Goal: Task Accomplishment & Management: Manage account settings

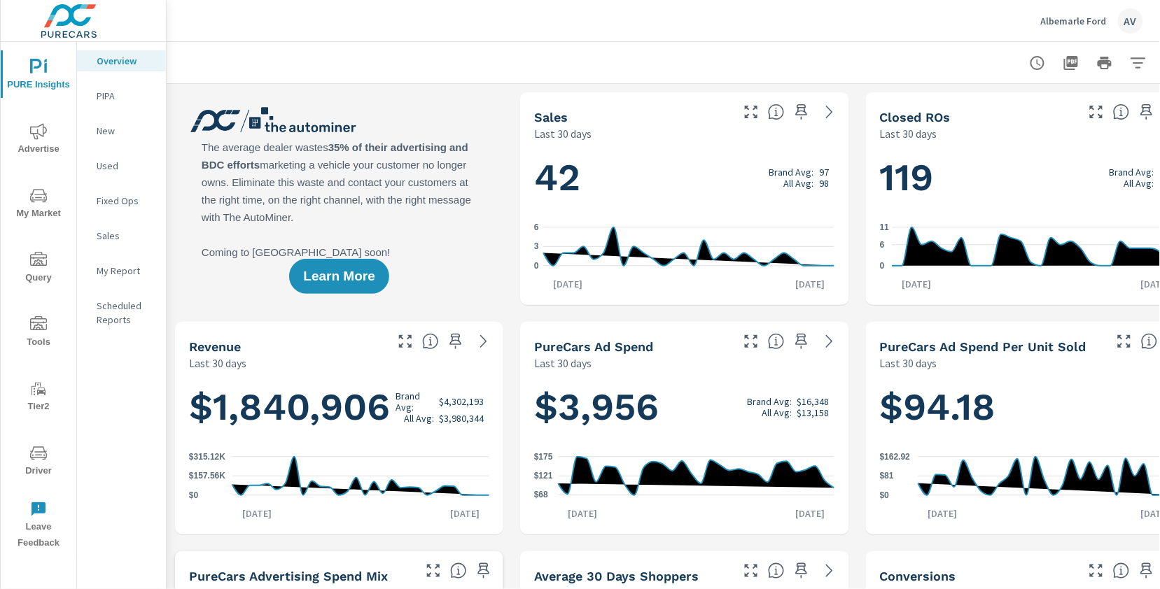
click at [132, 269] on p "My Report" at bounding box center [126, 271] width 58 height 14
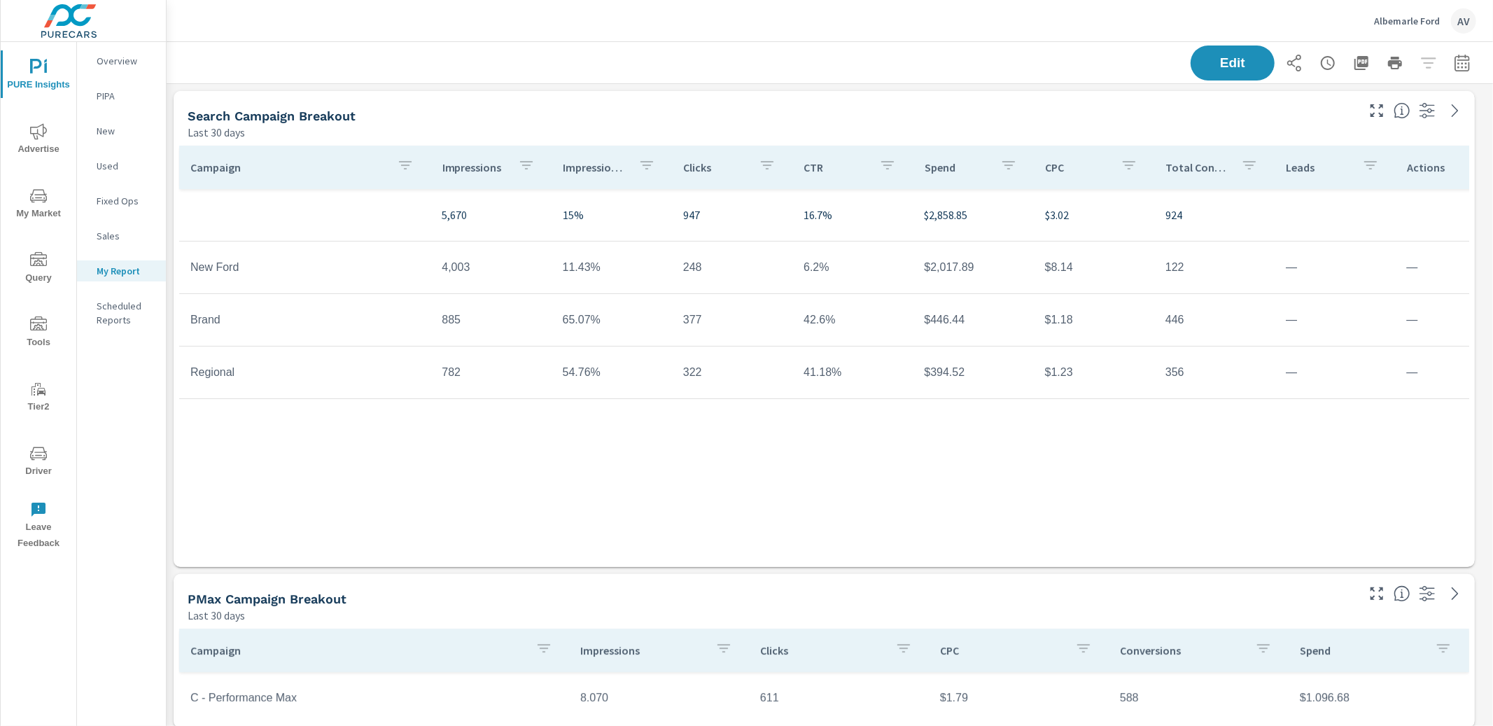
scroll to position [8, 8]
click at [1159, 58] on icon "button" at bounding box center [1461, 62] width 15 height 17
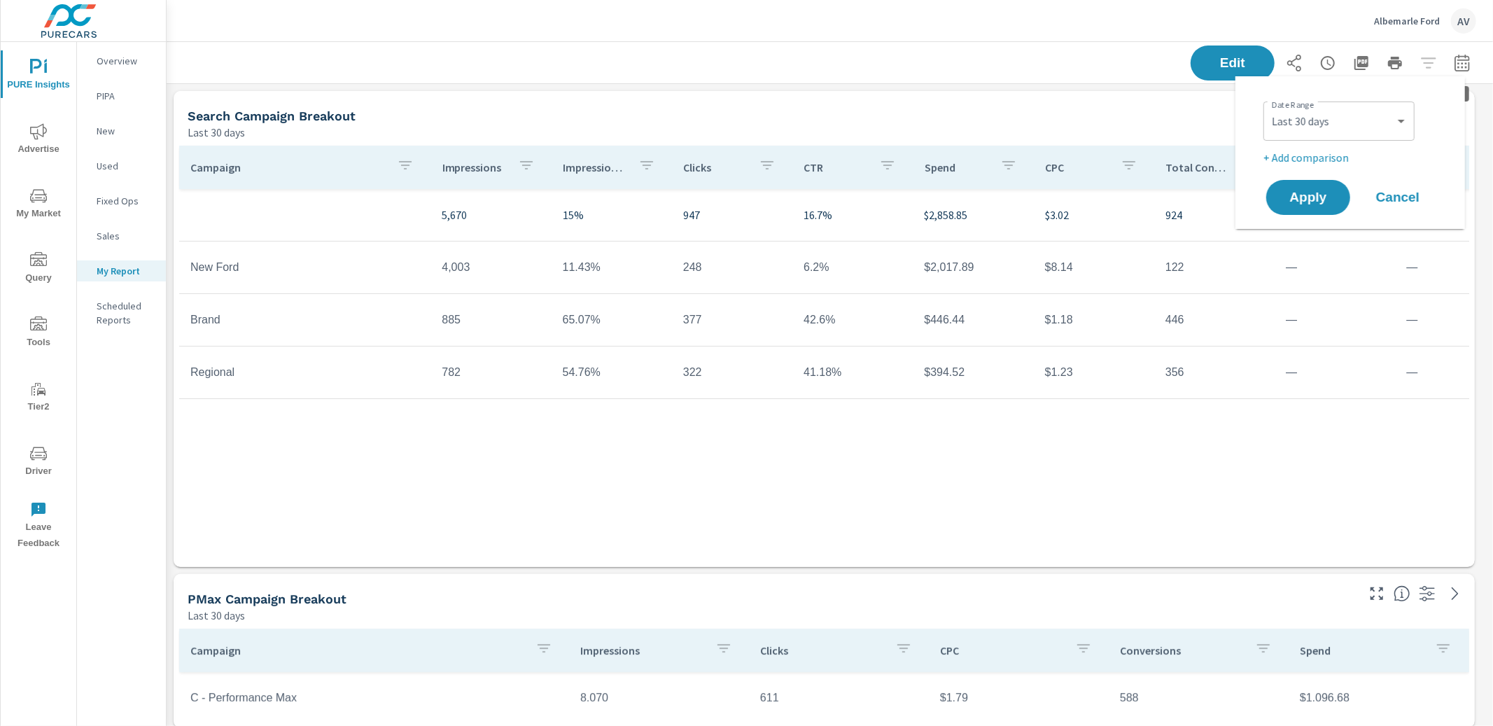
scroll to position [1319, 1339]
click at [1159, 113] on select "Custom [DATE] Last week Last 7 days Last 14 days Last 30 days Last 45 days Last…" at bounding box center [1339, 121] width 140 height 28
click at [1159, 107] on select "Custom [DATE] Last week Last 7 days Last 14 days Last 30 days Last 45 days Last…" at bounding box center [1339, 121] width 140 height 28
select select "Last month"
click at [1159, 159] on p "+ Add comparison" at bounding box center [1352, 157] width 179 height 17
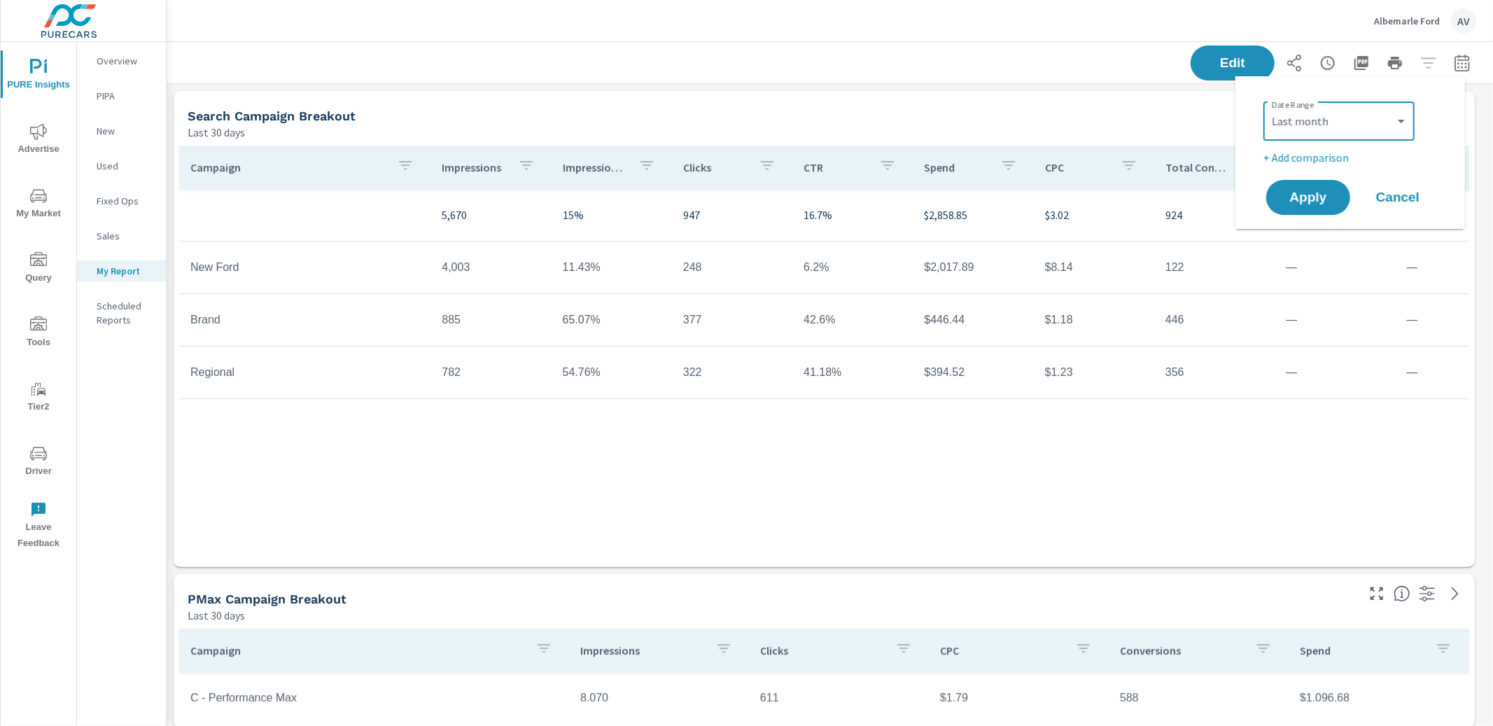
select select "Previous period"
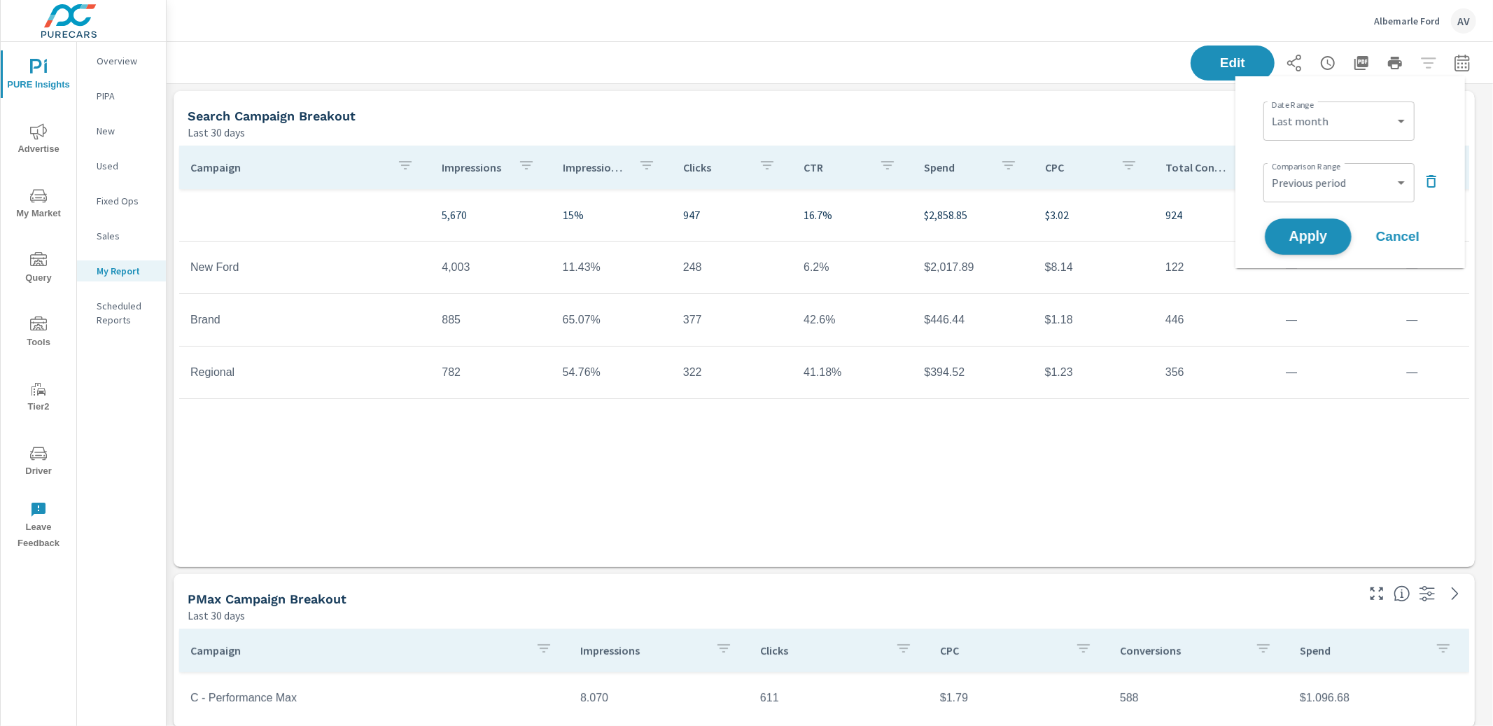
click at [1159, 235] on span "Apply" at bounding box center [1307, 236] width 57 height 13
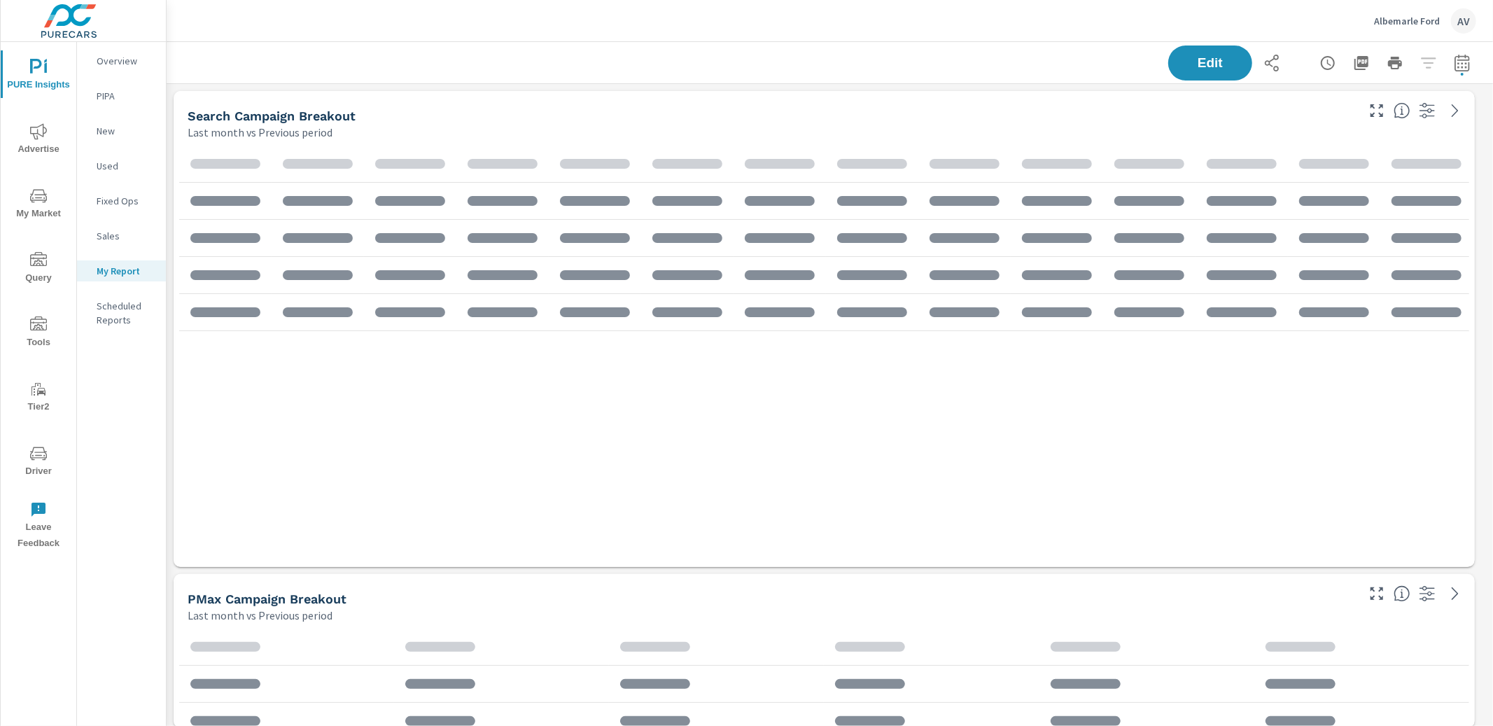
scroll to position [1319, 1339]
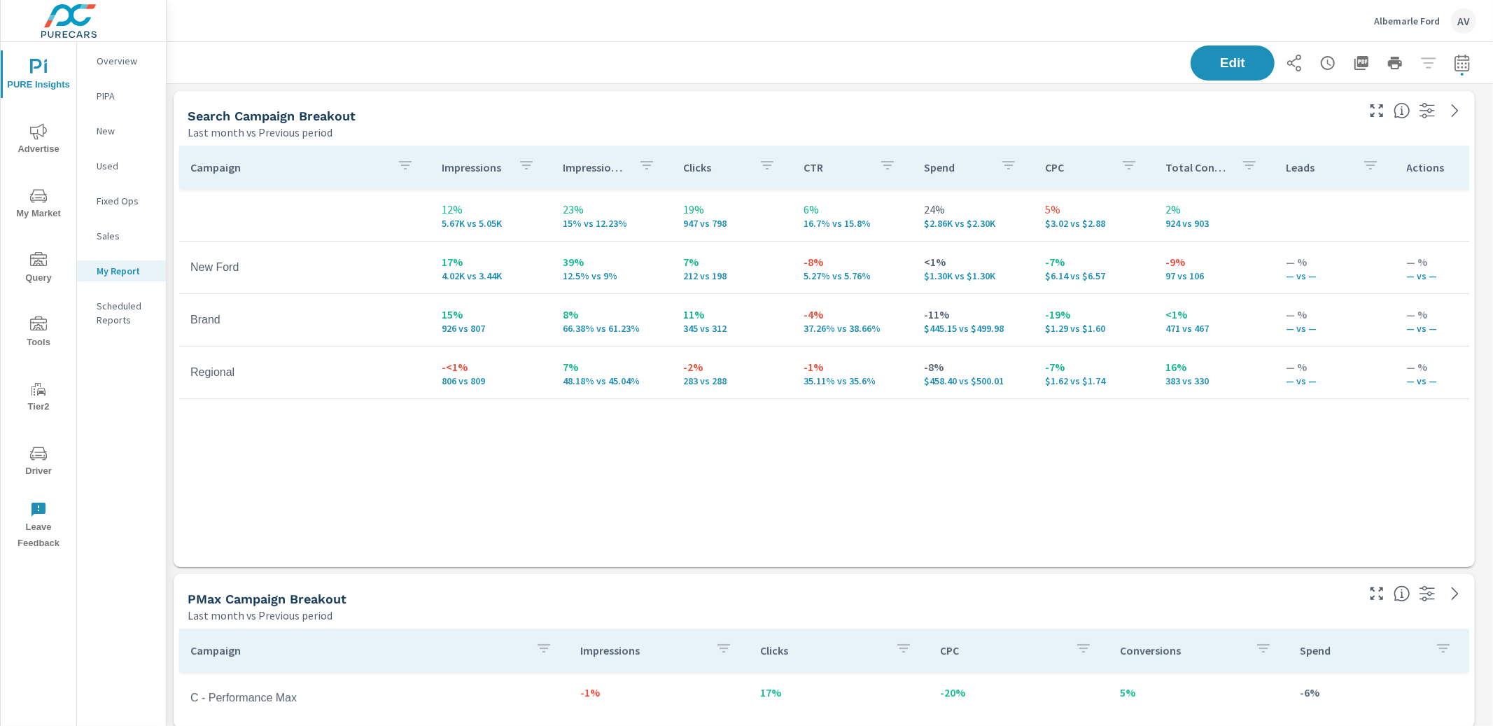
click at [1064, 124] on div "Last month vs Previous period" at bounding box center [771, 132] width 1167 height 17
click at [1159, 492] on div "Campaign Impressions Impression Share Clicks CTR Spend CPC Total Conversions Le…" at bounding box center [824, 343] width 1290 height 395
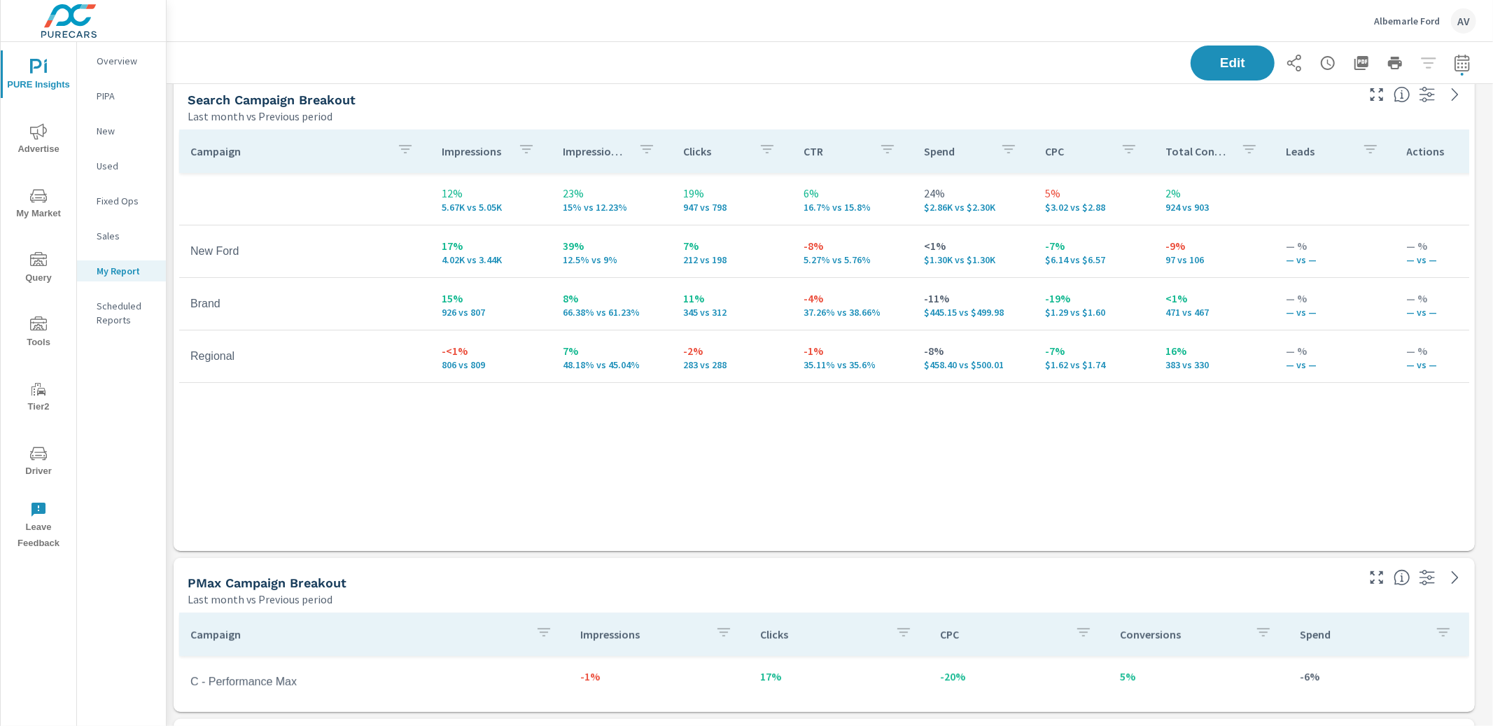
scroll to position [0, 0]
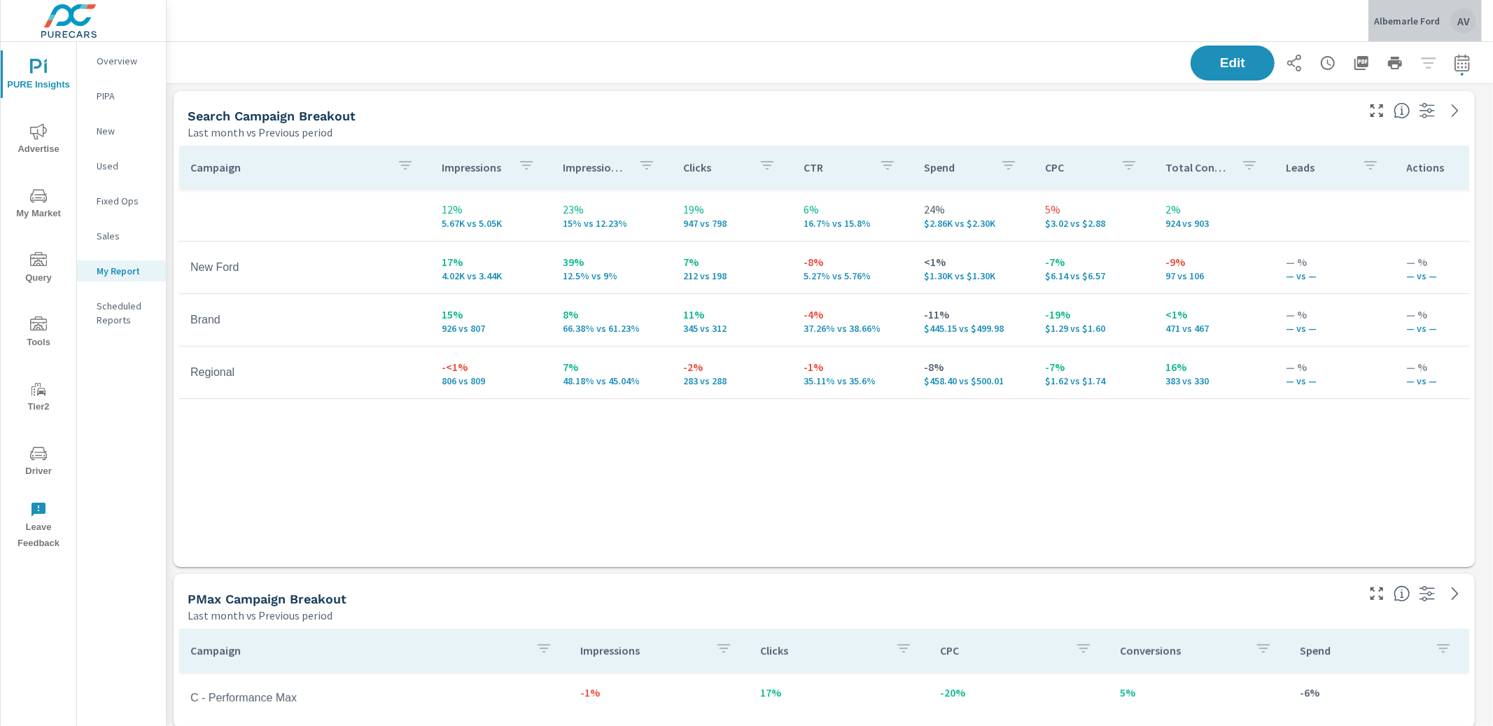
click at [1159, 23] on div "AV" at bounding box center [1463, 20] width 25 height 25
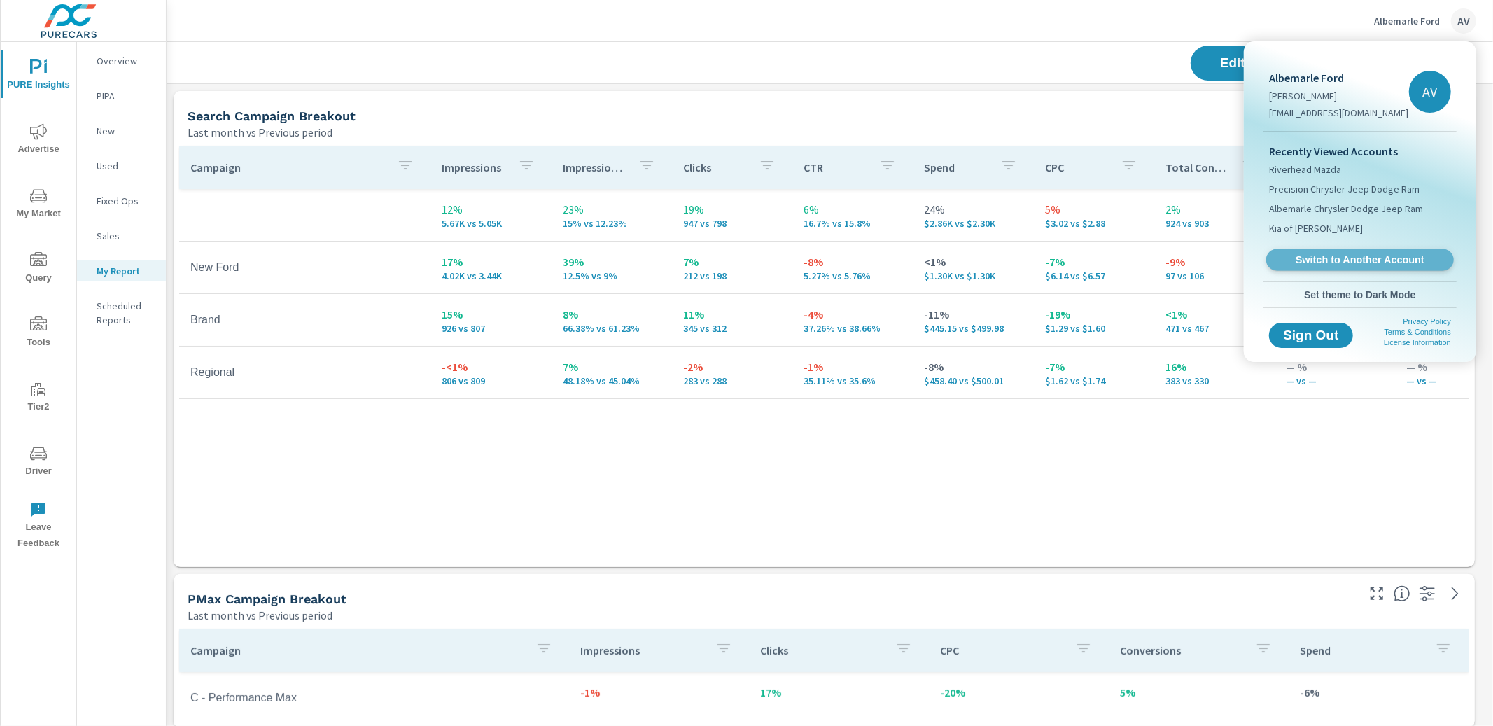
click at [1159, 253] on span "Switch to Another Account" at bounding box center [1359, 259] width 171 height 13
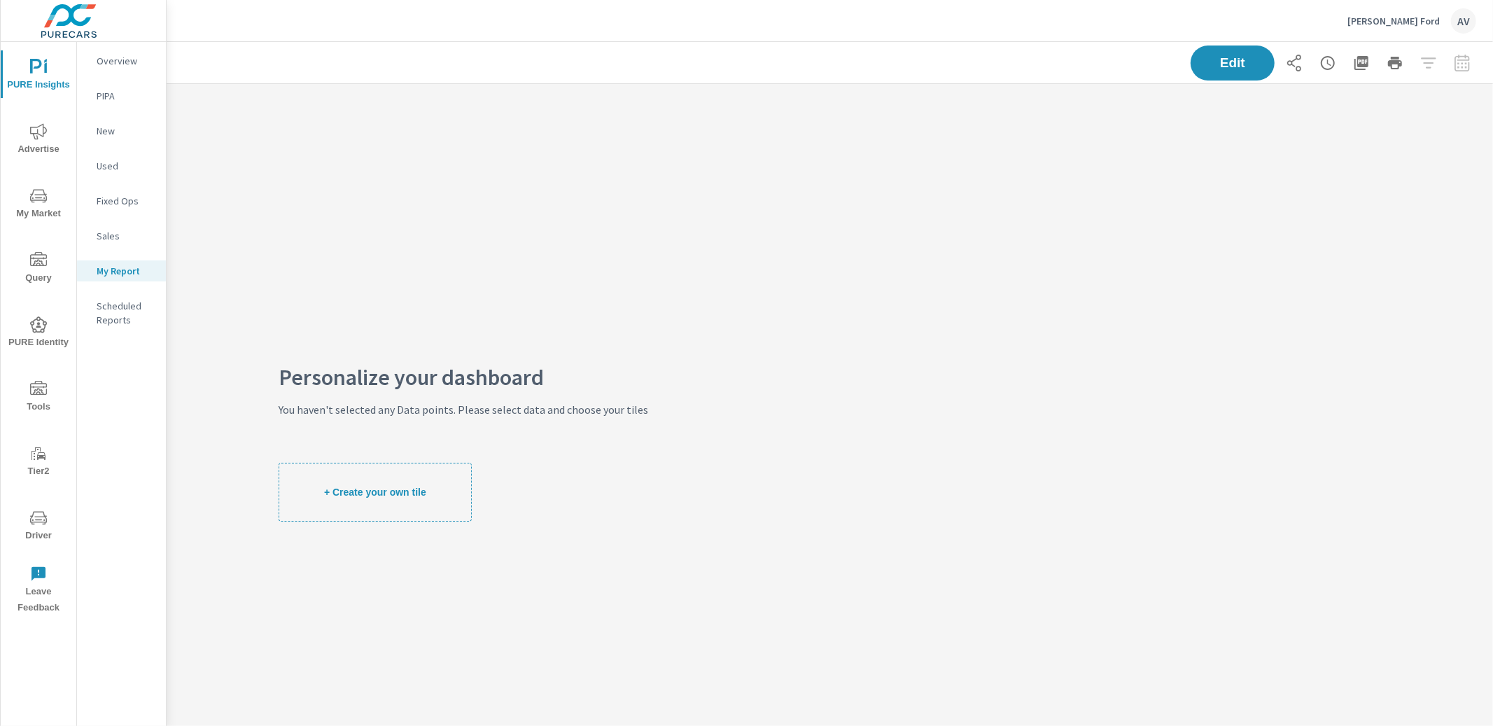
click at [37, 139] on icon "nav menu" at bounding box center [38, 131] width 17 height 16
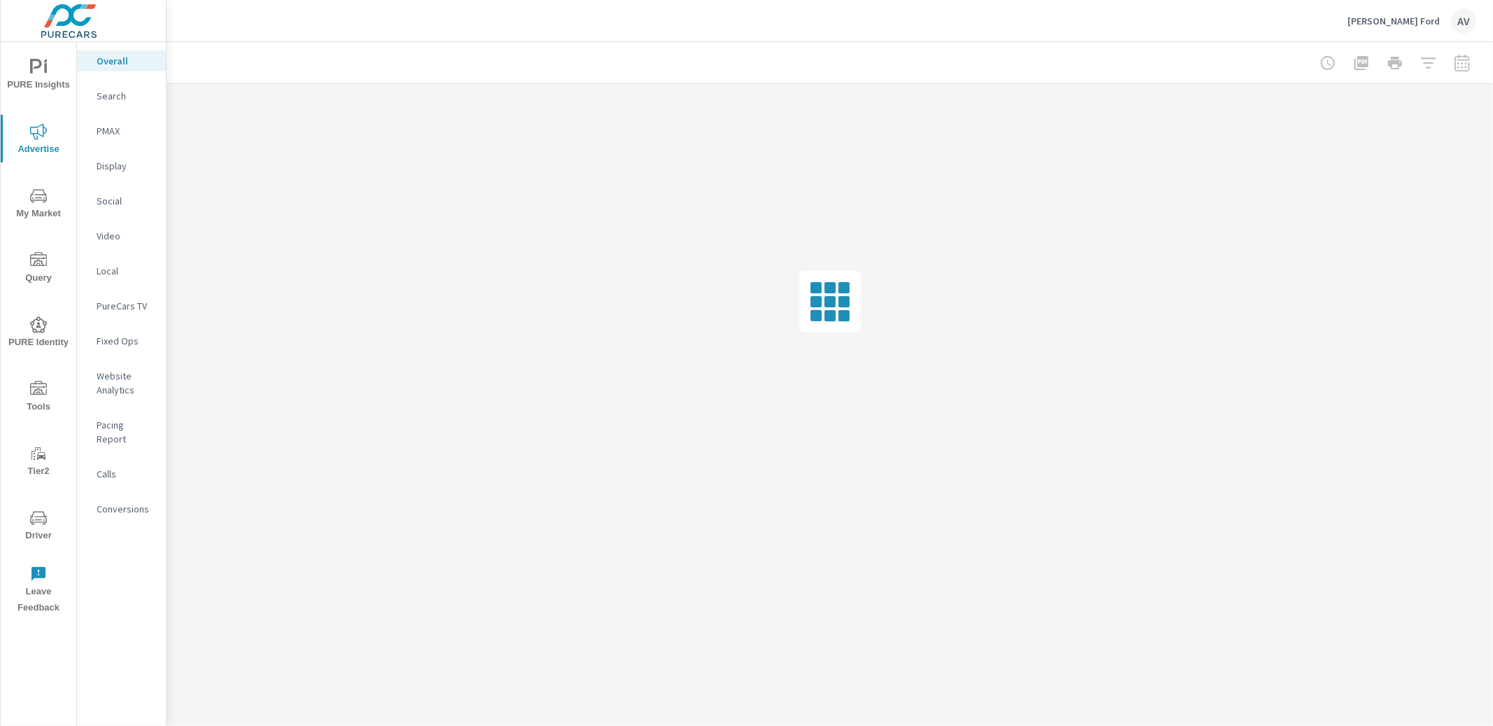
click at [111, 100] on p "Search" at bounding box center [126, 96] width 58 height 14
click at [122, 502] on p "Conversions" at bounding box center [126, 509] width 58 height 14
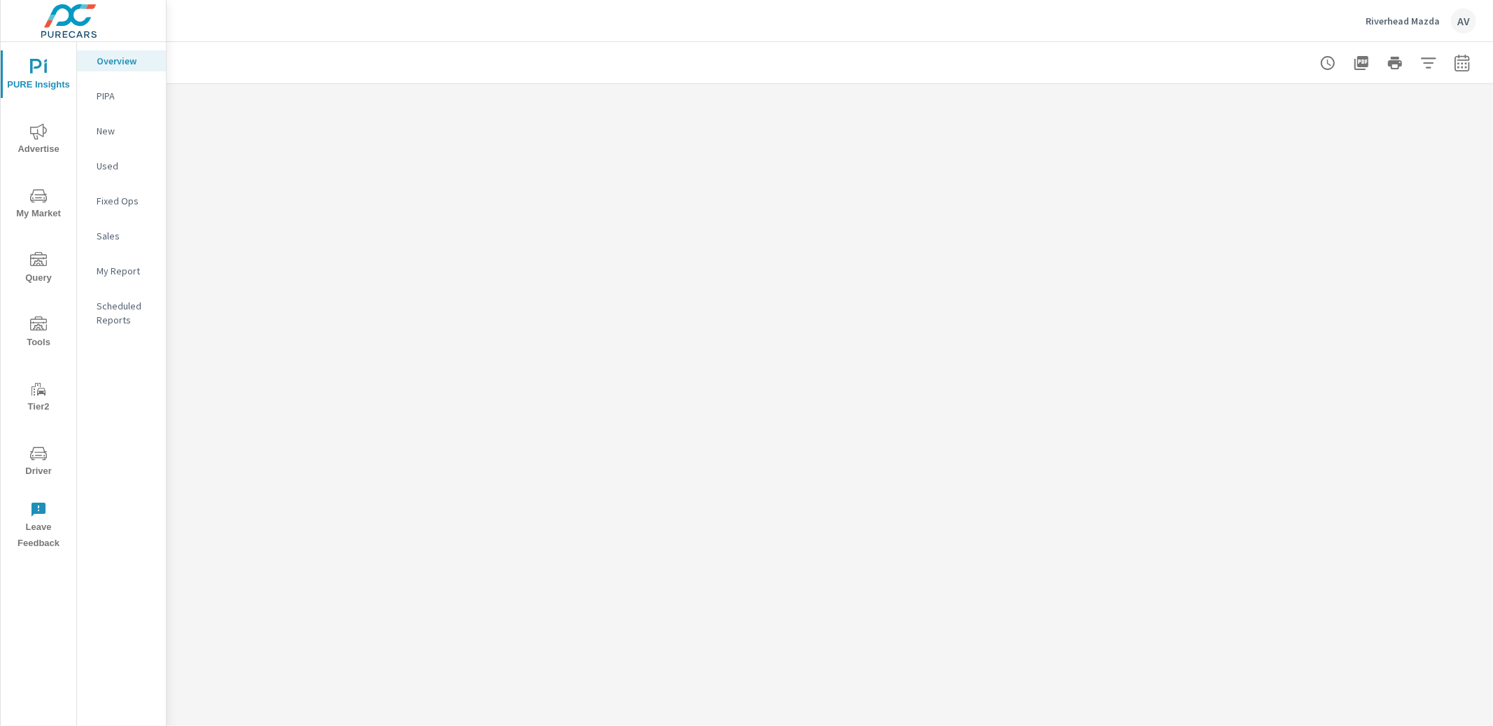
click at [136, 314] on p "Scheduled Reports" at bounding box center [126, 313] width 58 height 28
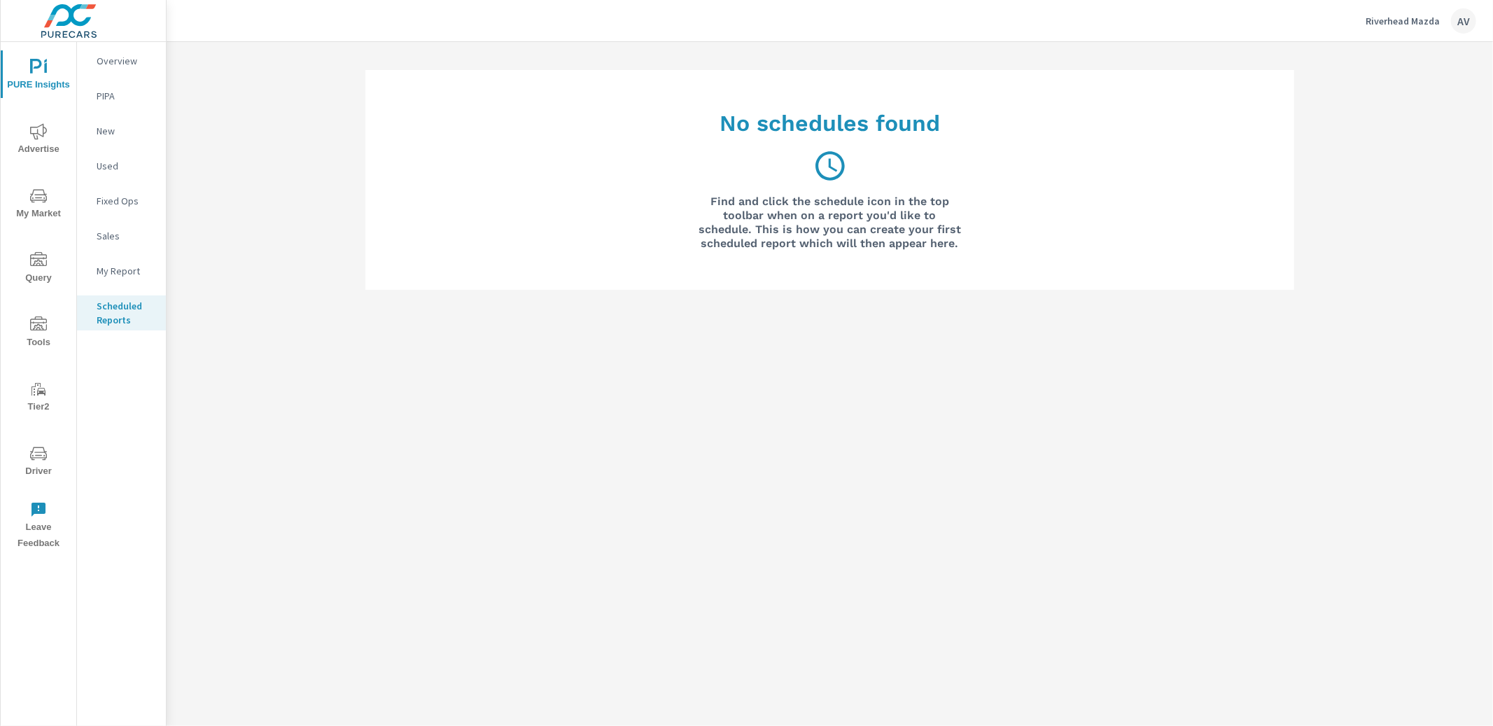
click at [863, 197] on h6 "Find and click the schedule icon in the top toolbar when on a report you'd like…" at bounding box center [829, 223] width 262 height 56
click at [37, 208] on span "My Market" at bounding box center [38, 205] width 67 height 34
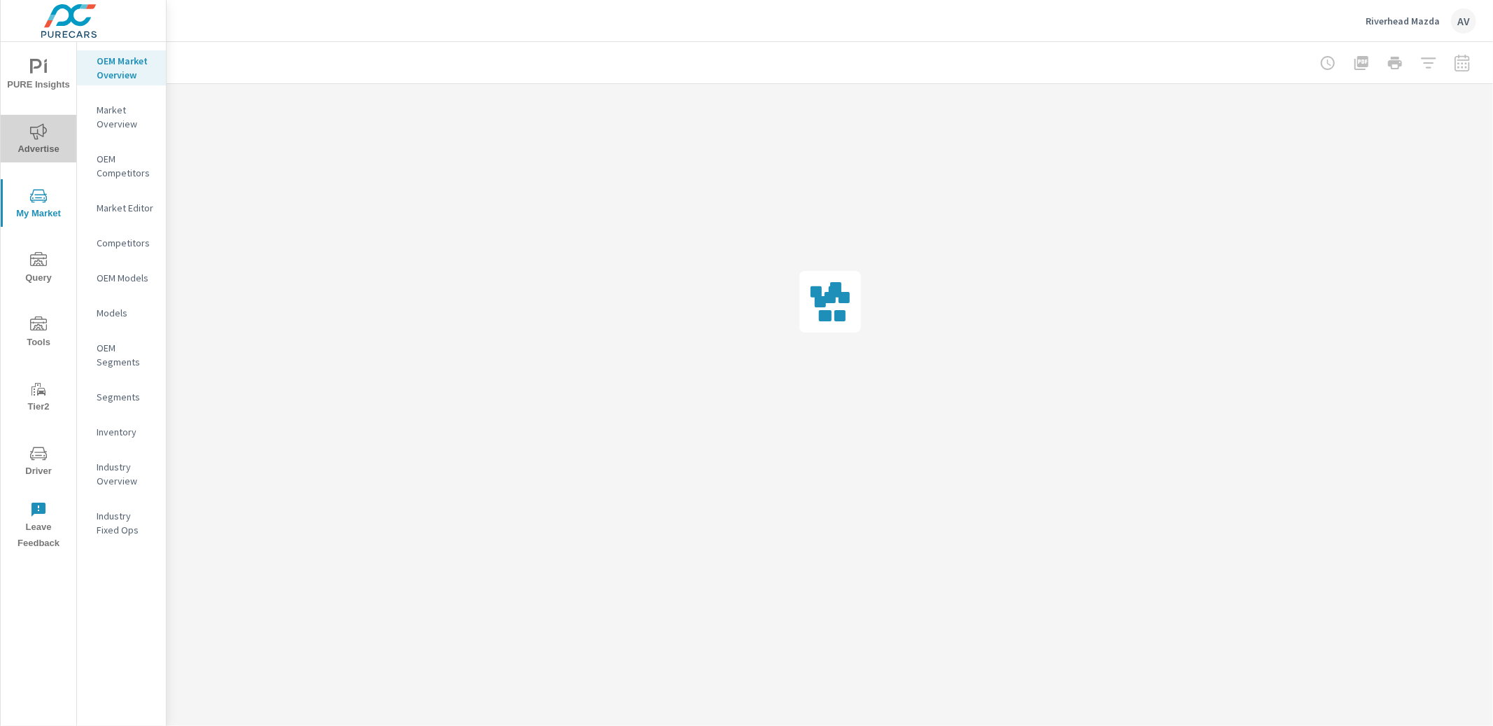
click at [49, 144] on span "Advertise" at bounding box center [38, 140] width 67 height 34
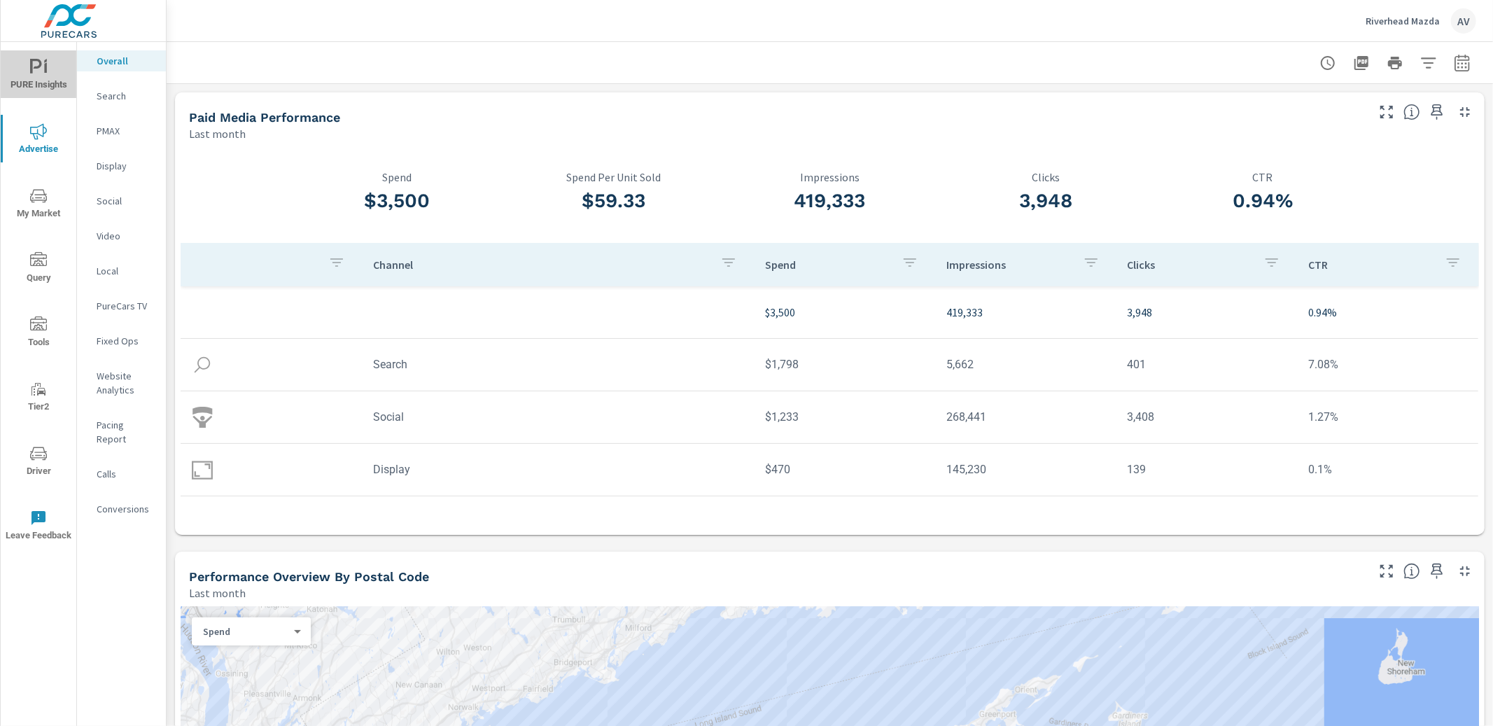
click at [55, 79] on span "PURE Insights" at bounding box center [38, 76] width 67 height 34
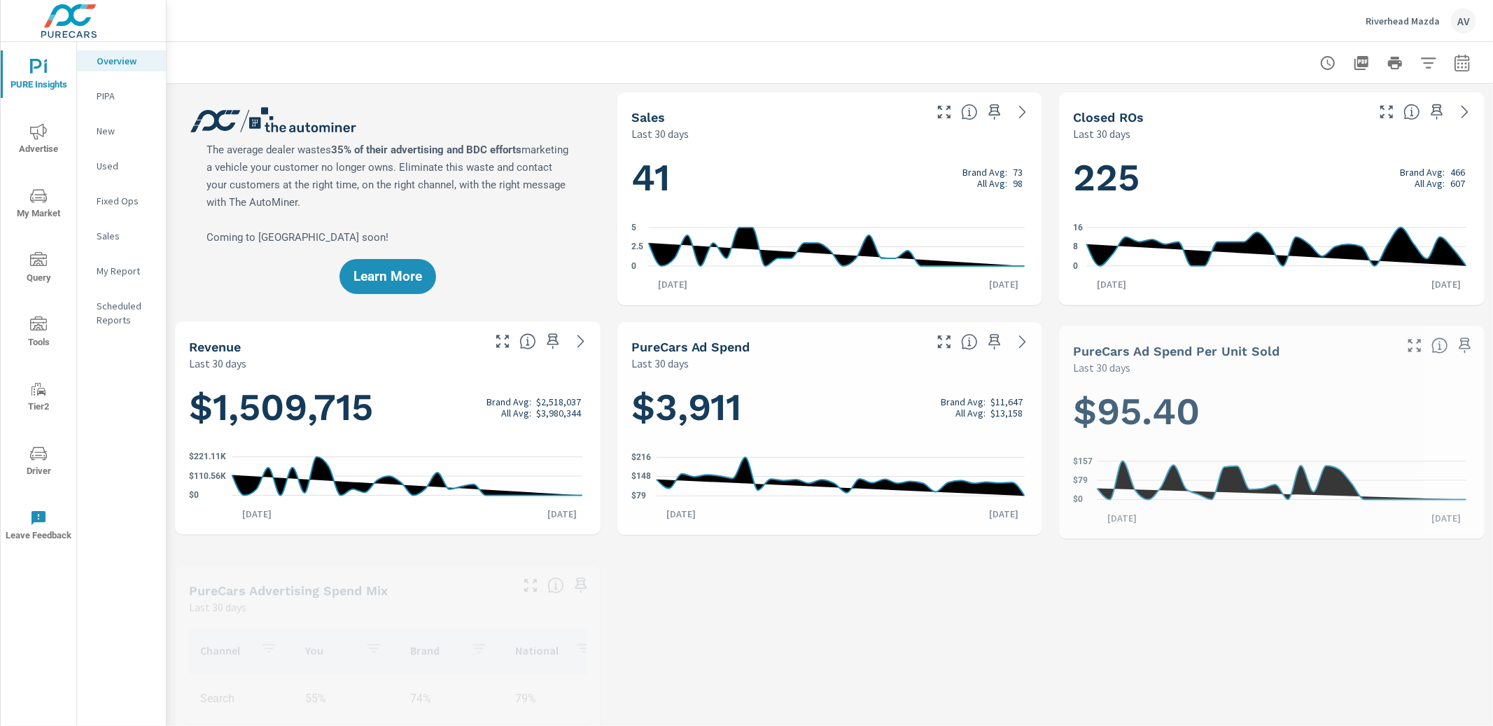
click at [116, 274] on p "My Report" at bounding box center [126, 271] width 58 height 14
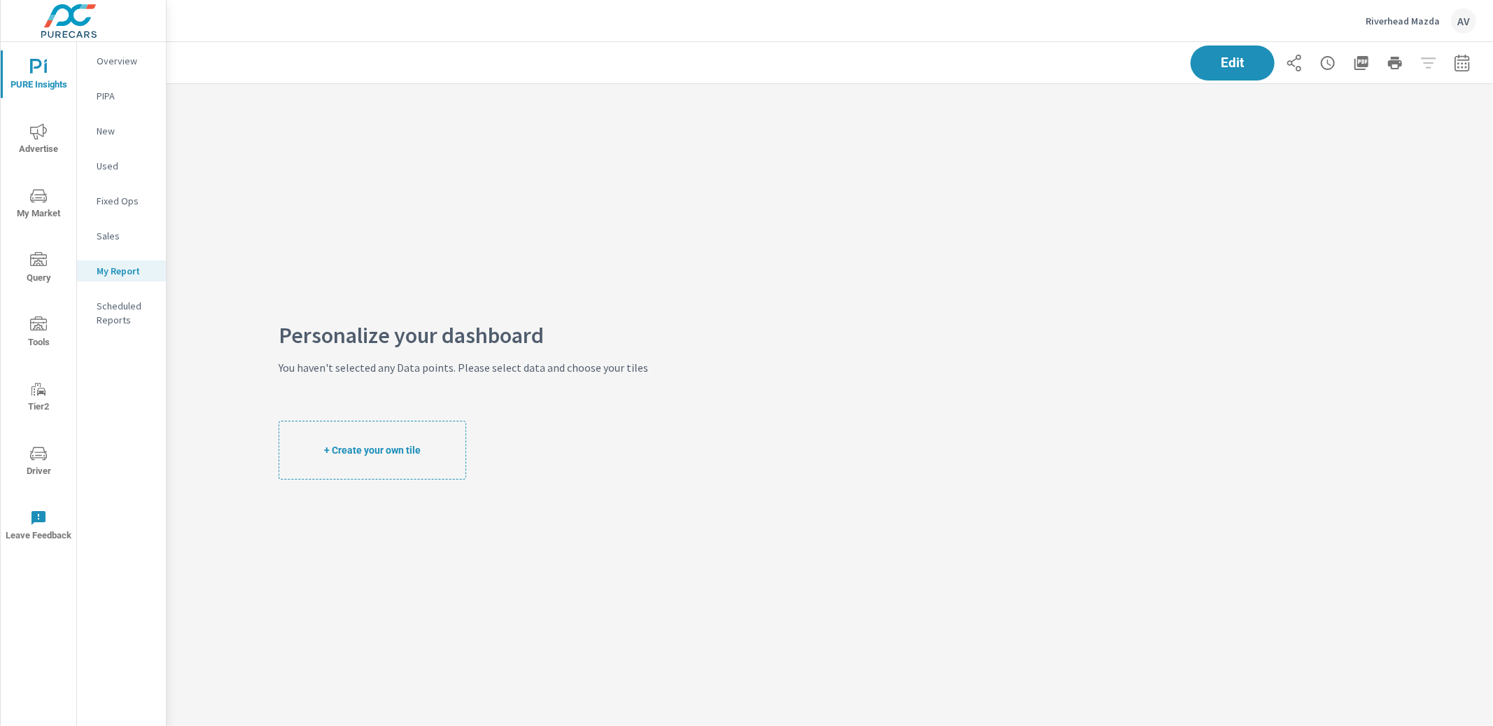
click at [41, 203] on icon "nav menu" at bounding box center [38, 196] width 17 height 17
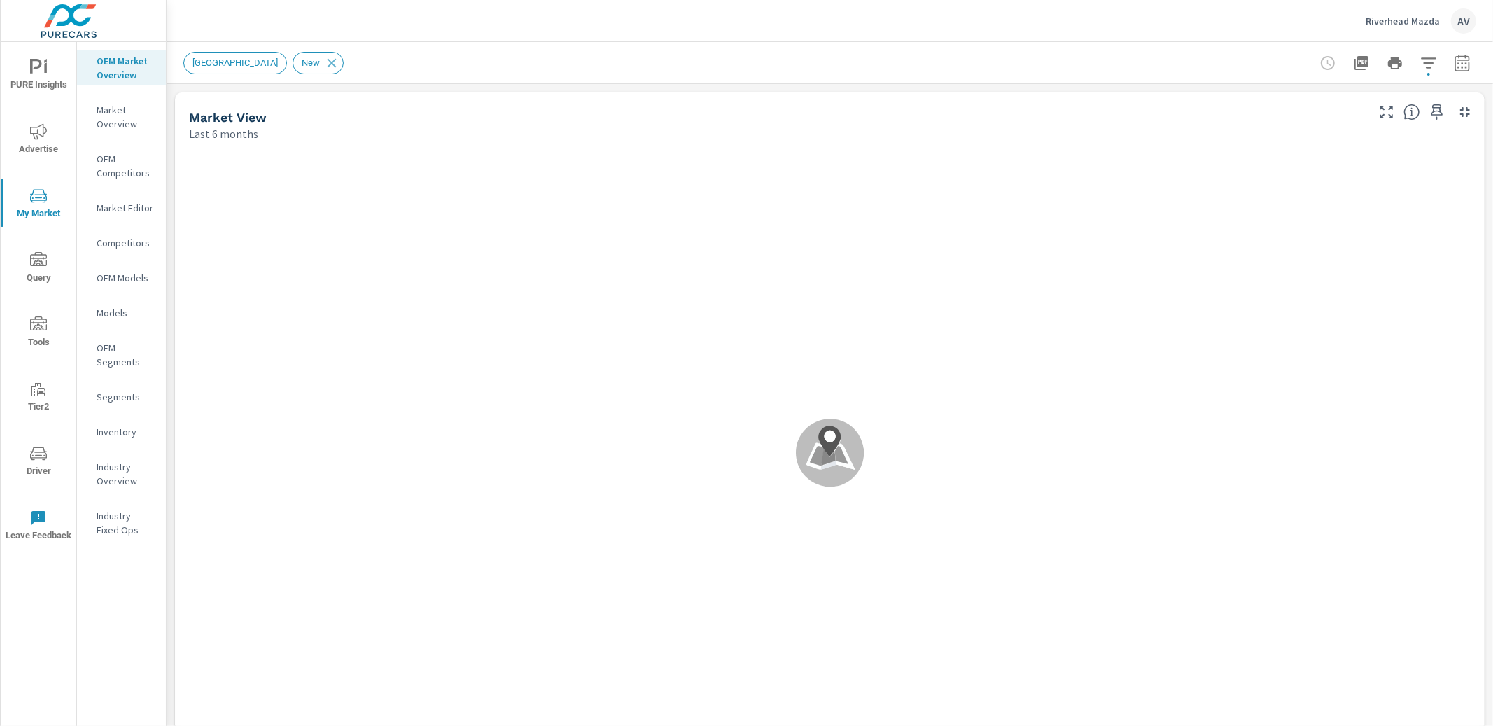
click at [56, 137] on span "Advertise" at bounding box center [38, 140] width 67 height 34
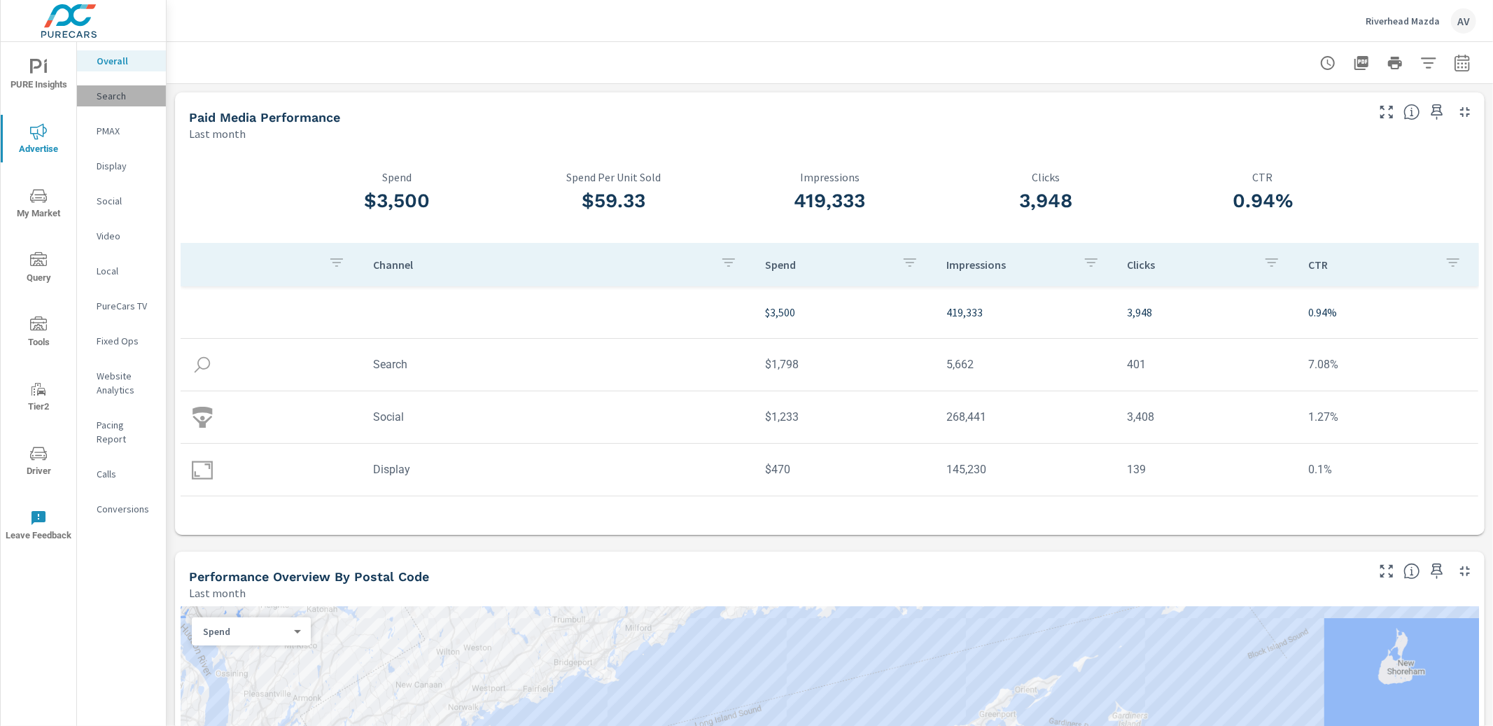
click at [113, 105] on div "Search" at bounding box center [121, 95] width 89 height 21
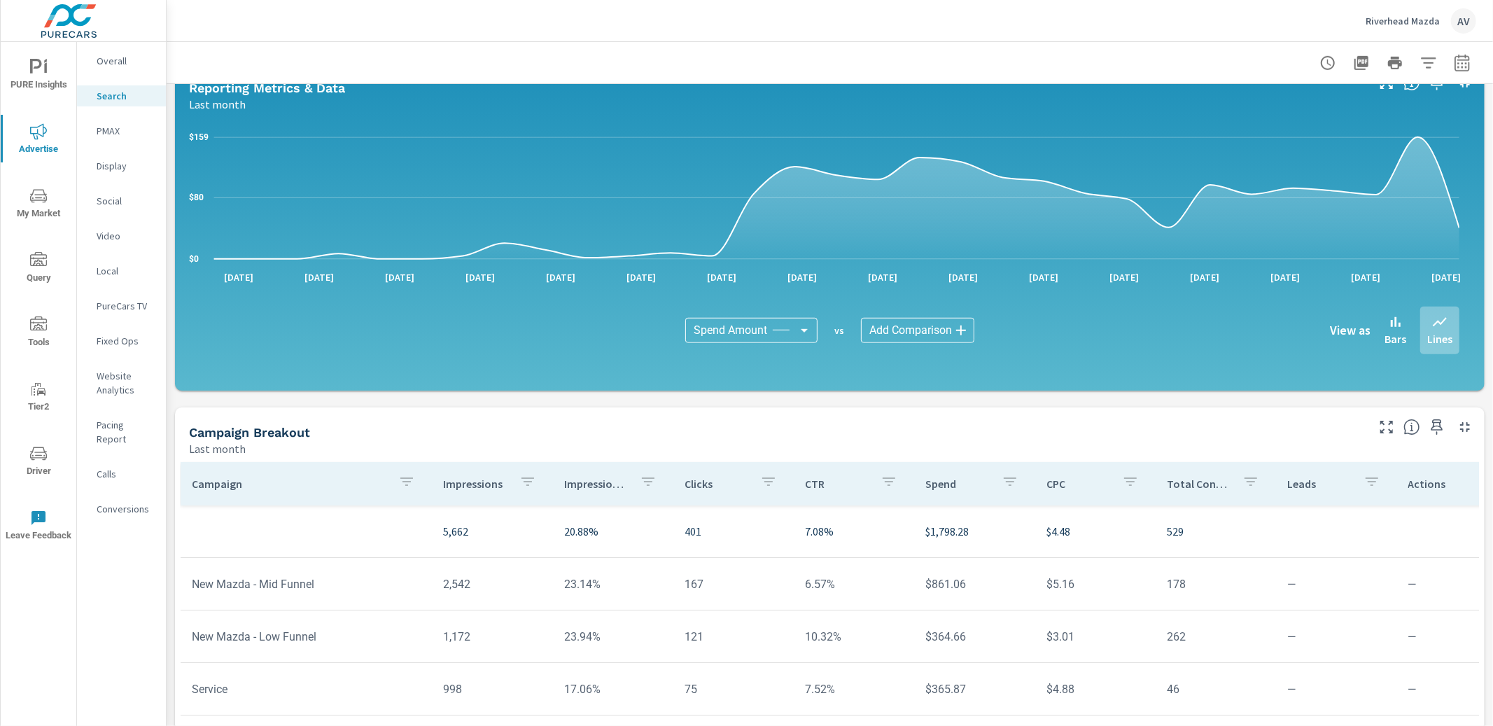
scroll to position [719, 0]
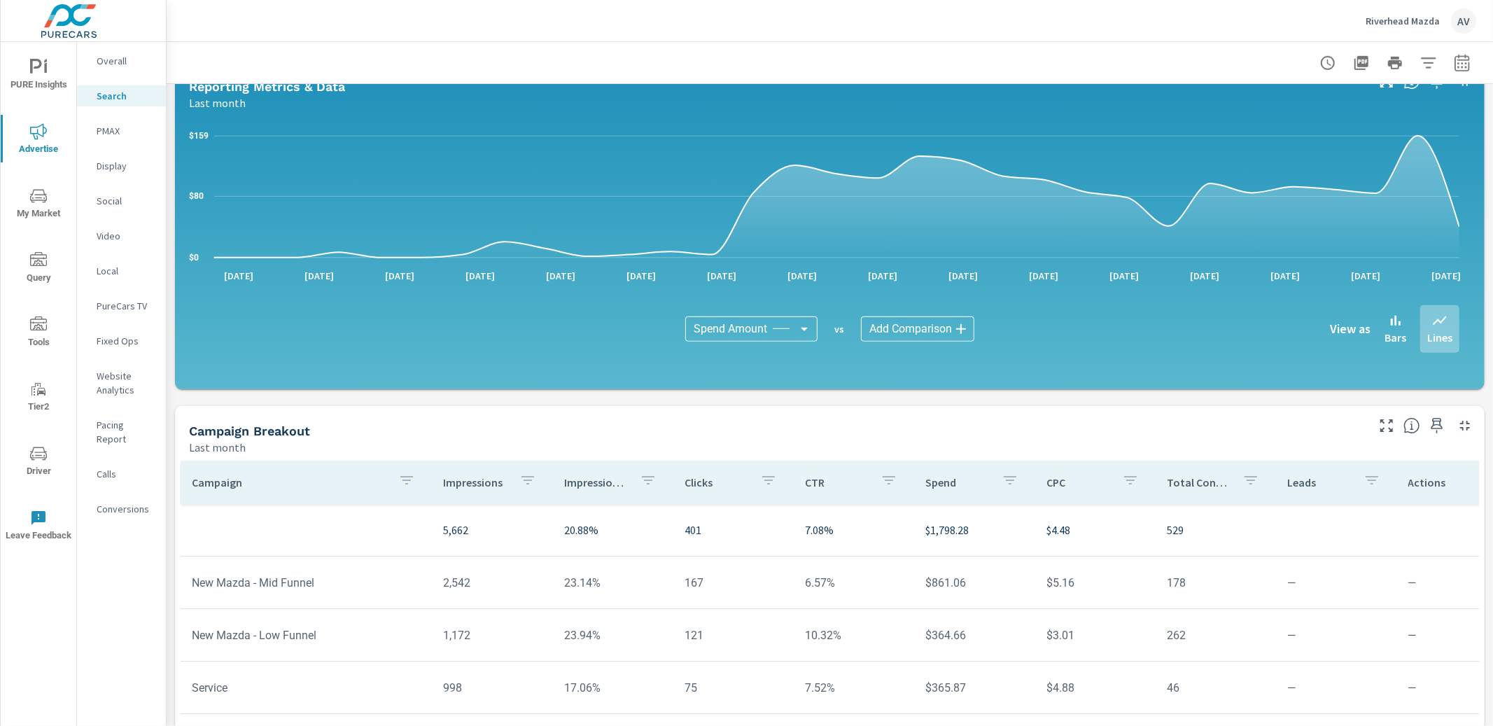
click at [715, 332] on body "PURE Insights Advertise My Market Query Tools Tier2 Driver Leave Feedback Overa…" at bounding box center [746, 363] width 1493 height 726
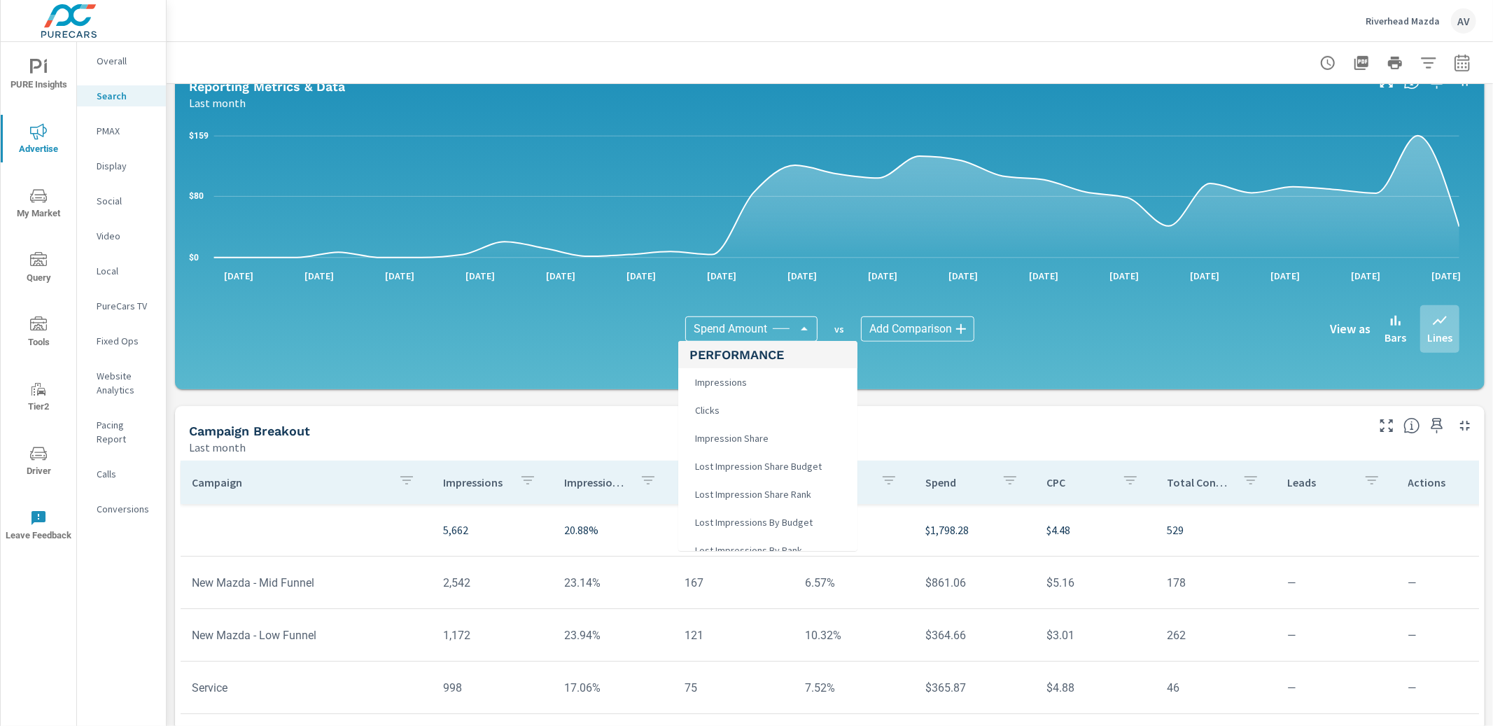
click at [738, 382] on span "Impressions" at bounding box center [719, 382] width 60 height 20
type input "Impressions"
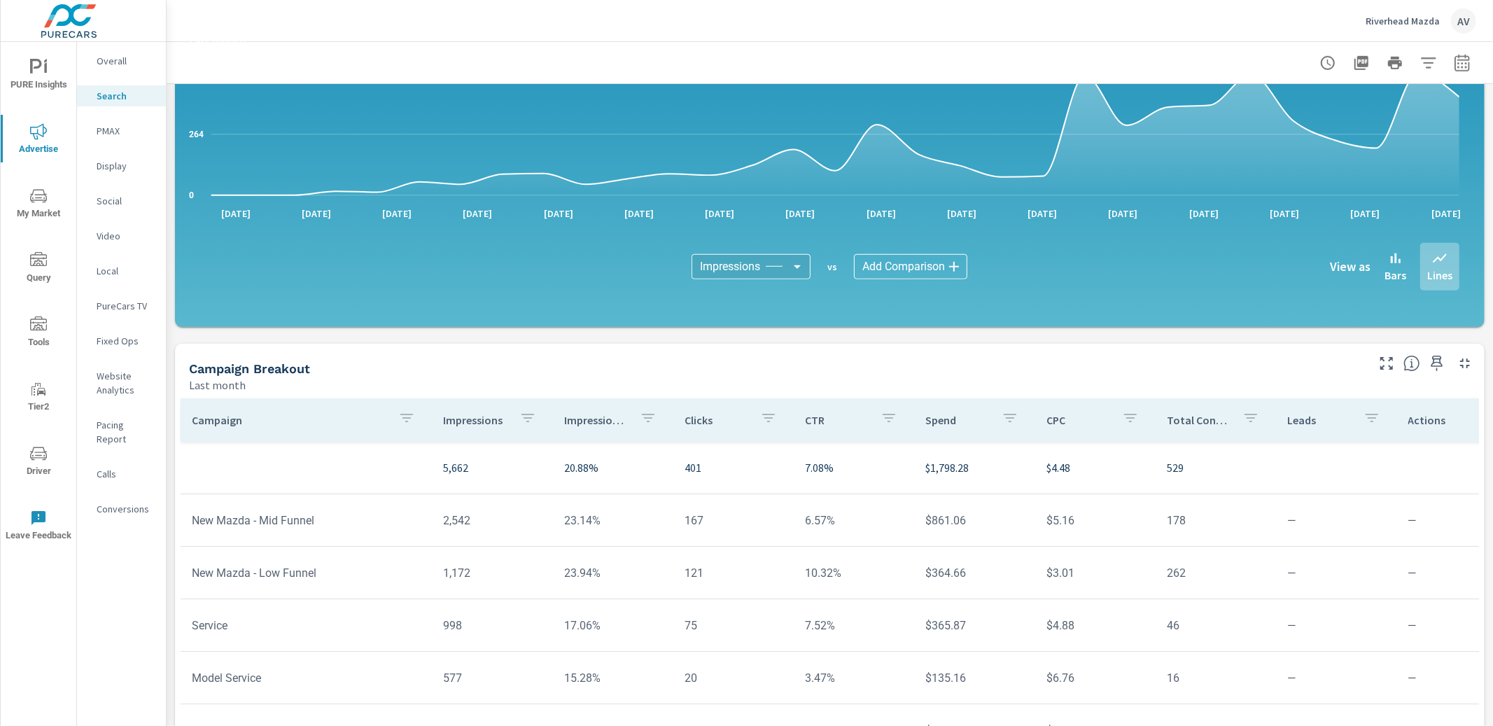
scroll to position [787, 0]
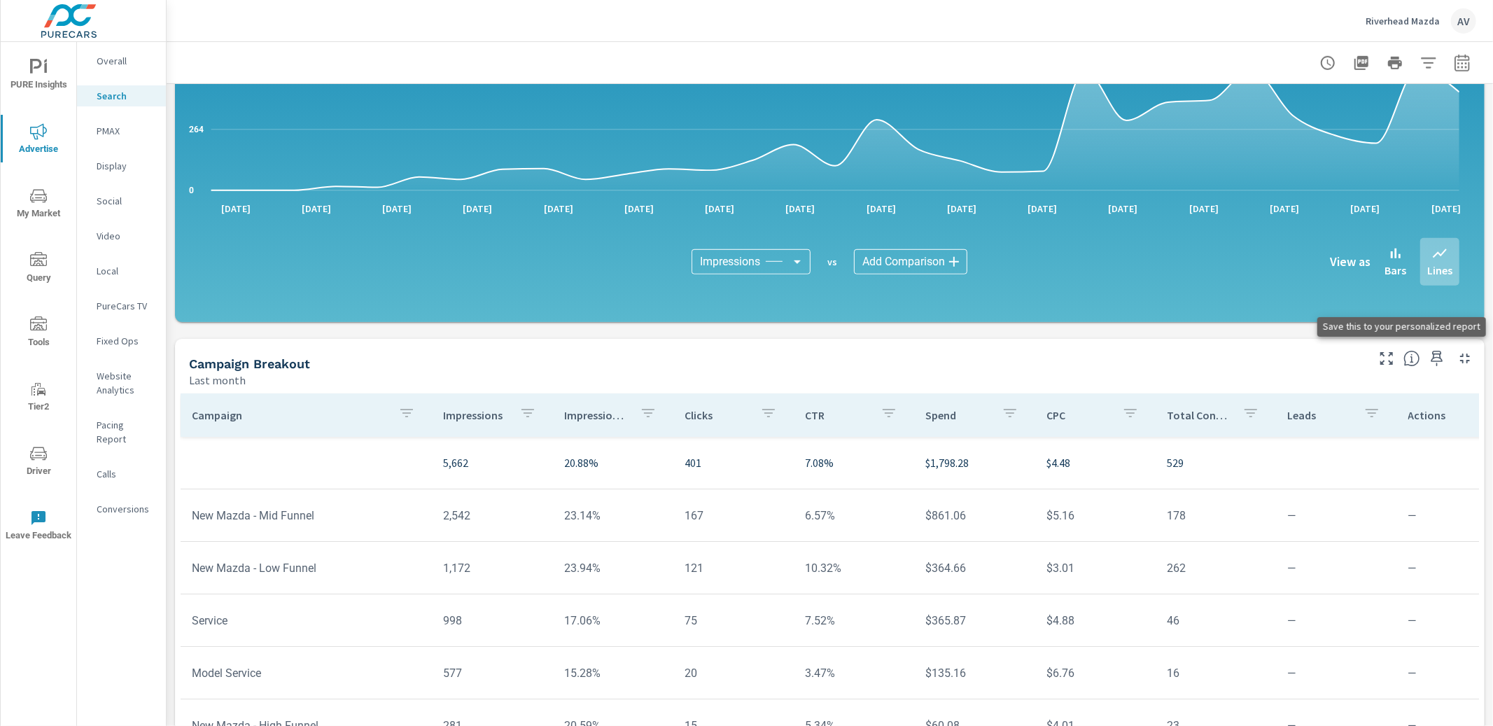
click at [1430, 359] on icon "button" at bounding box center [1436, 358] width 17 height 17
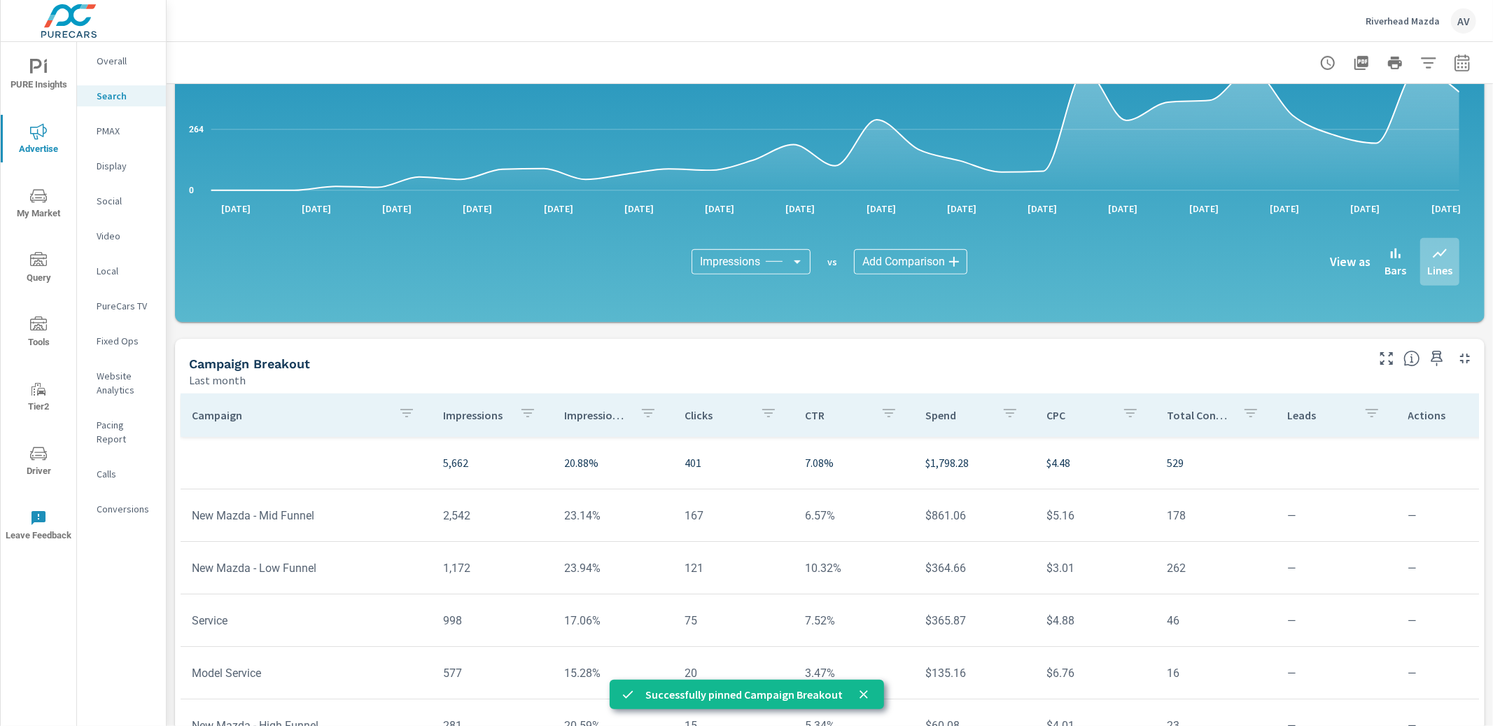
click at [101, 132] on p "PMAX" at bounding box center [126, 131] width 58 height 14
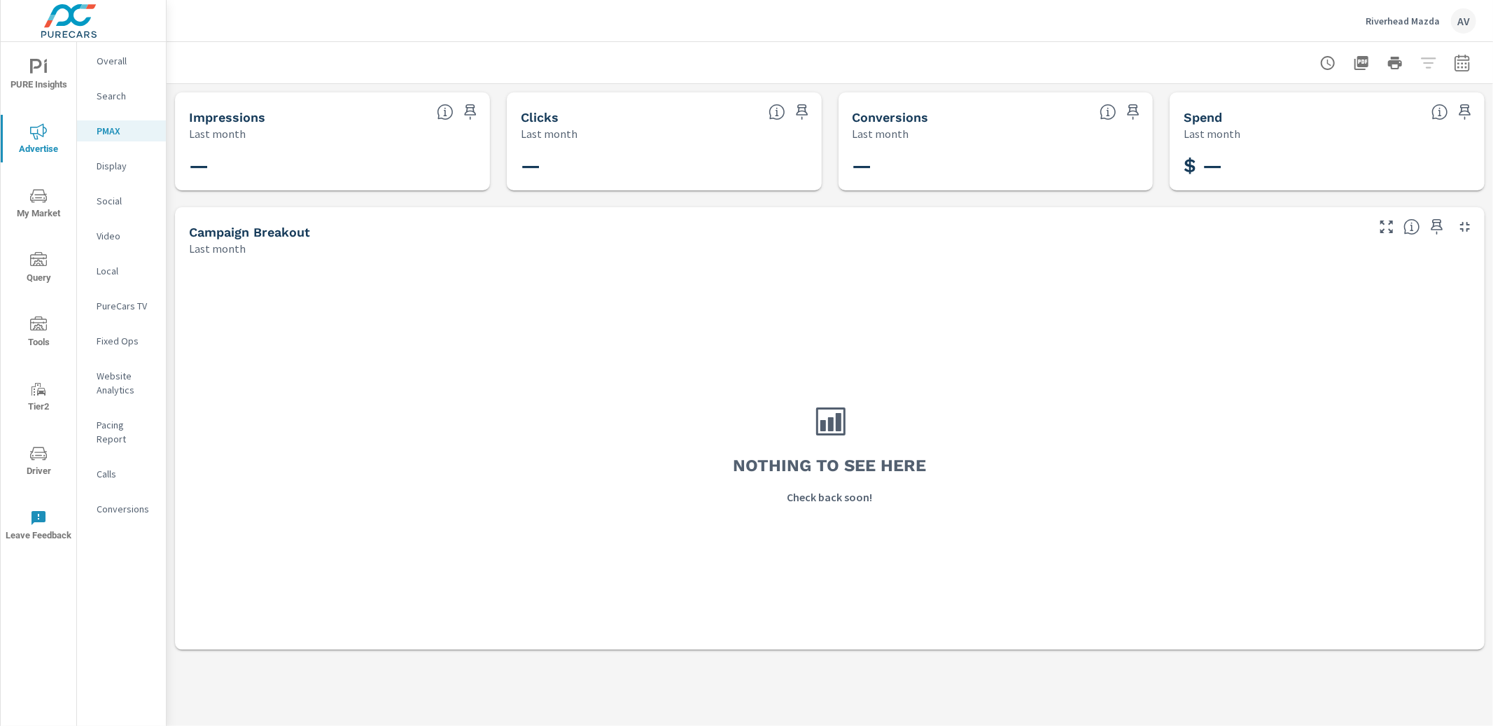
click at [105, 170] on p "Display" at bounding box center [126, 166] width 58 height 14
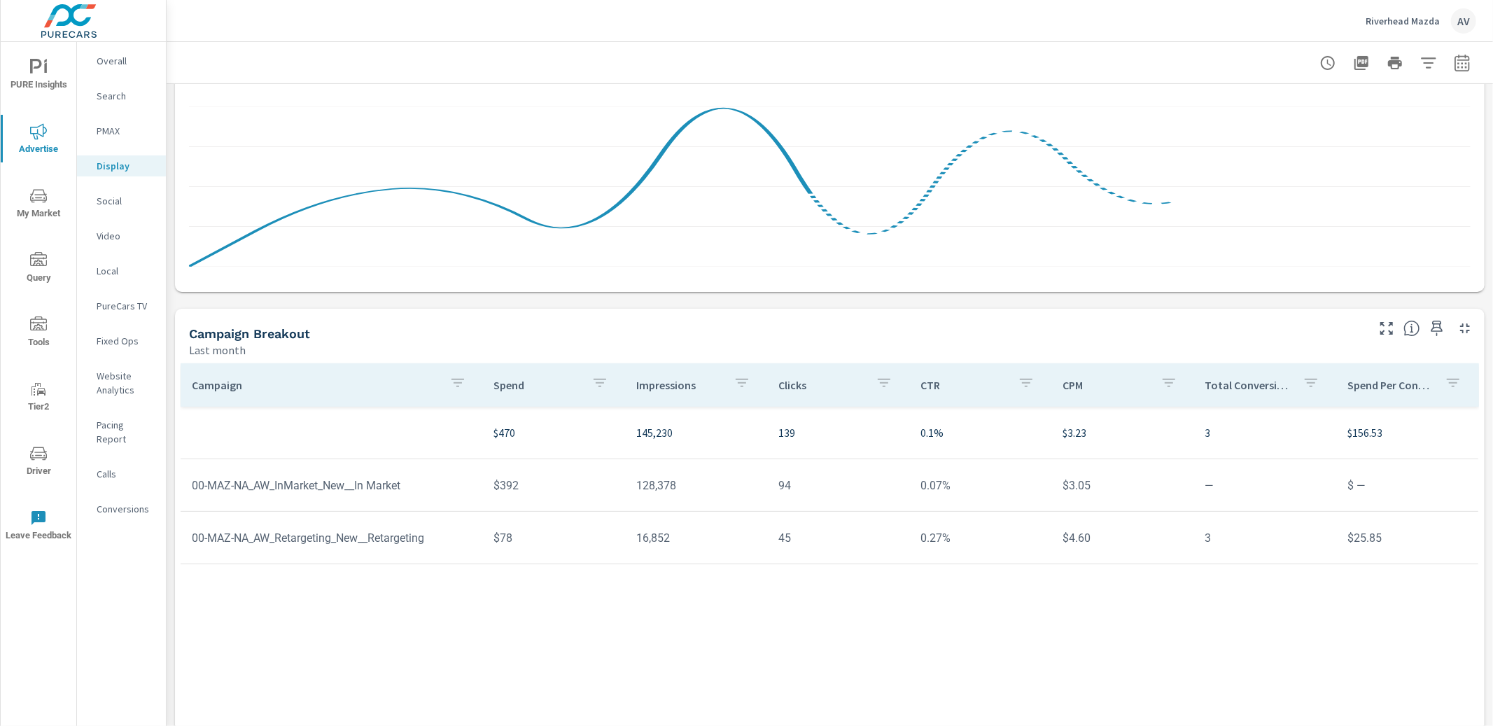
scroll to position [252, 0]
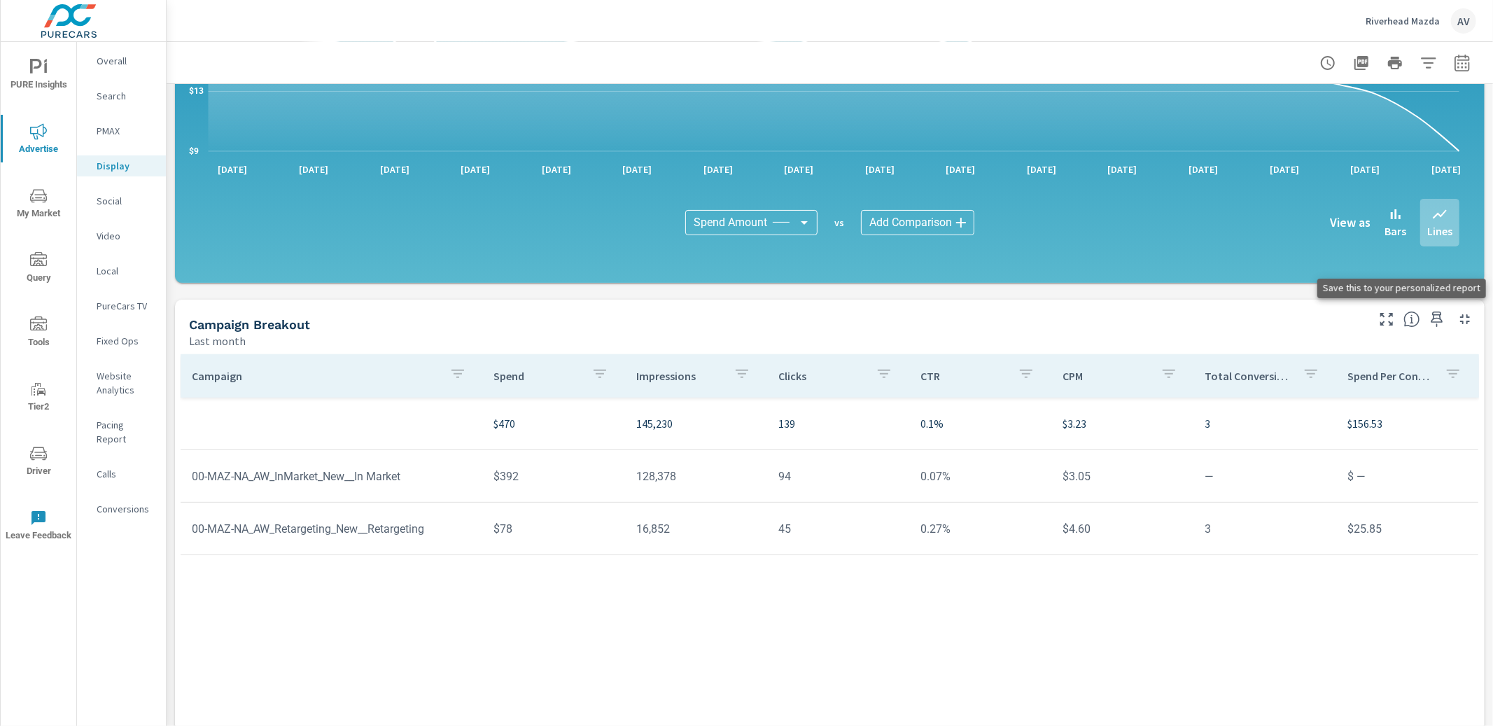
click at [1430, 316] on icon "button" at bounding box center [1436, 319] width 17 height 17
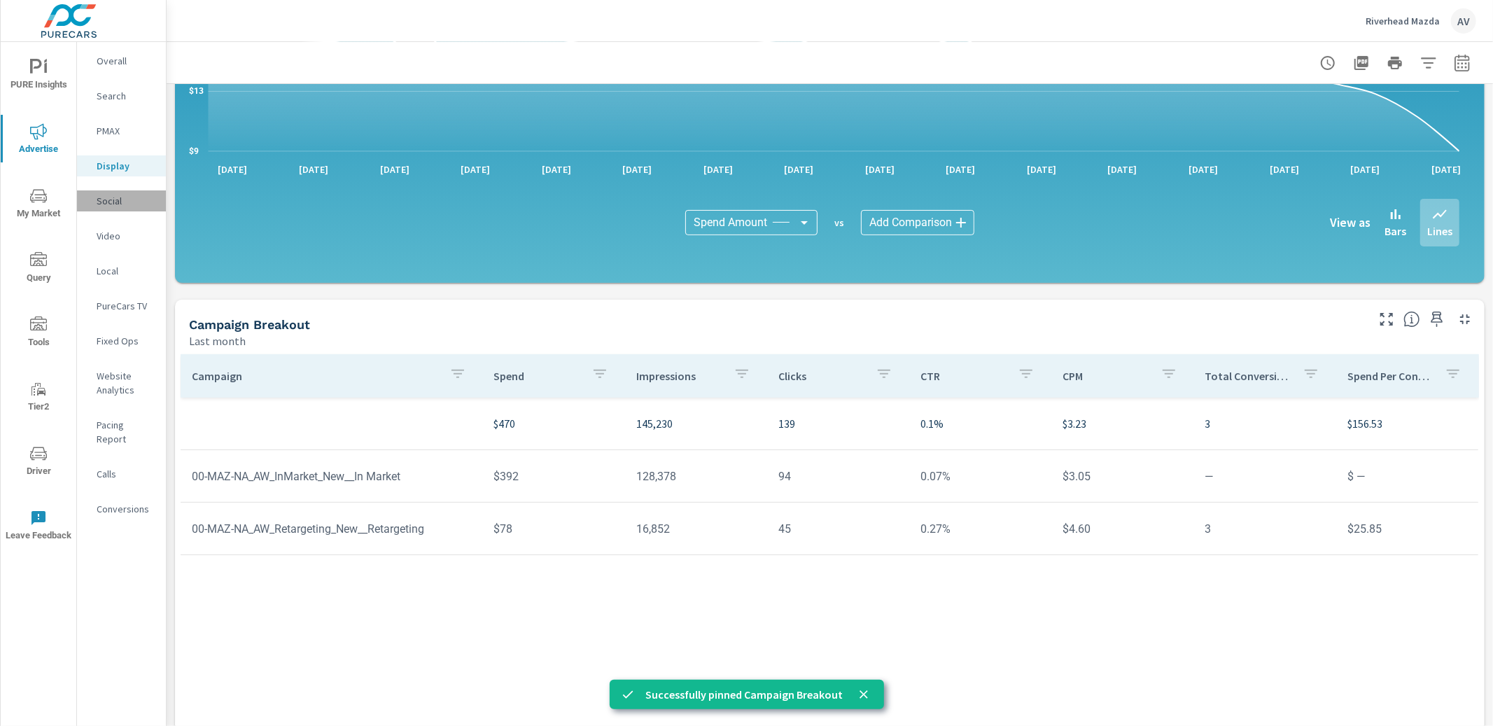
click at [100, 194] on p "Social" at bounding box center [126, 201] width 58 height 14
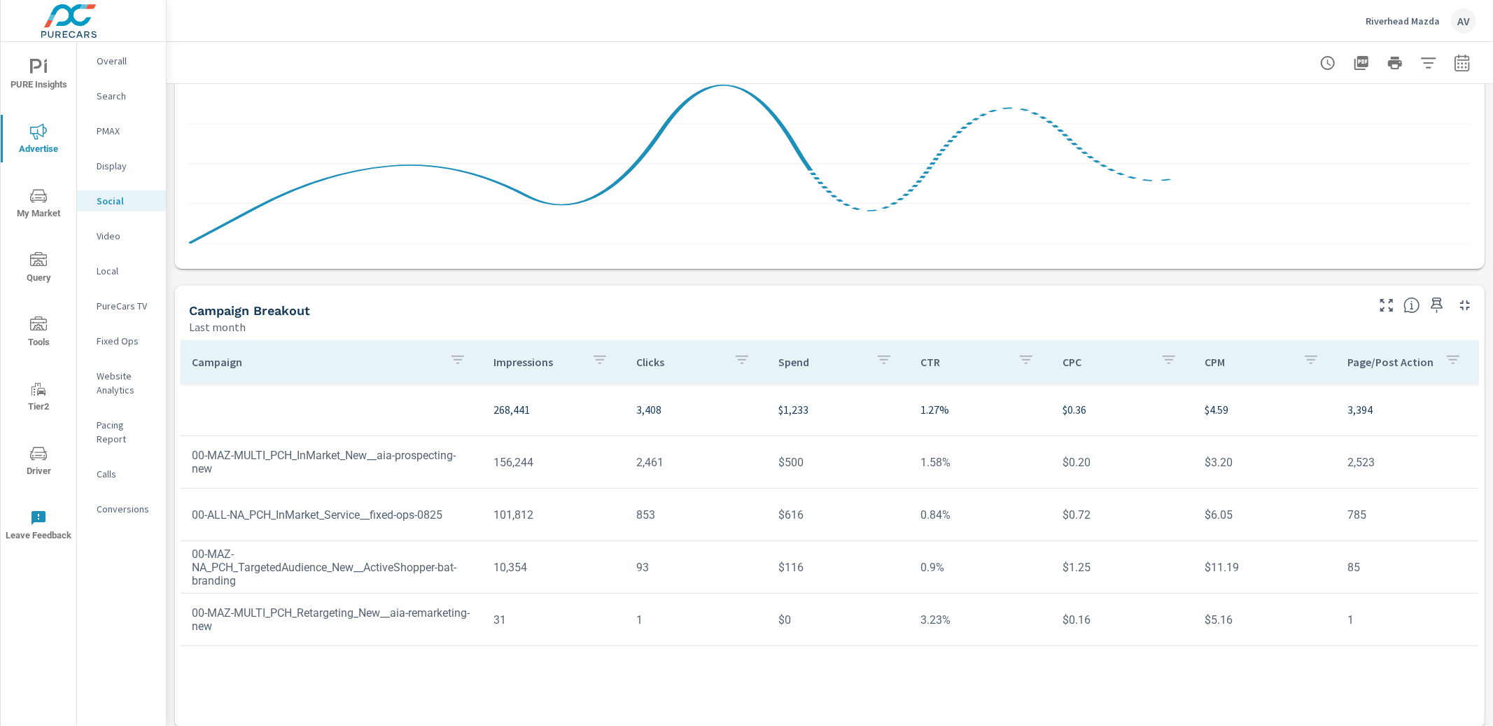
scroll to position [276, 0]
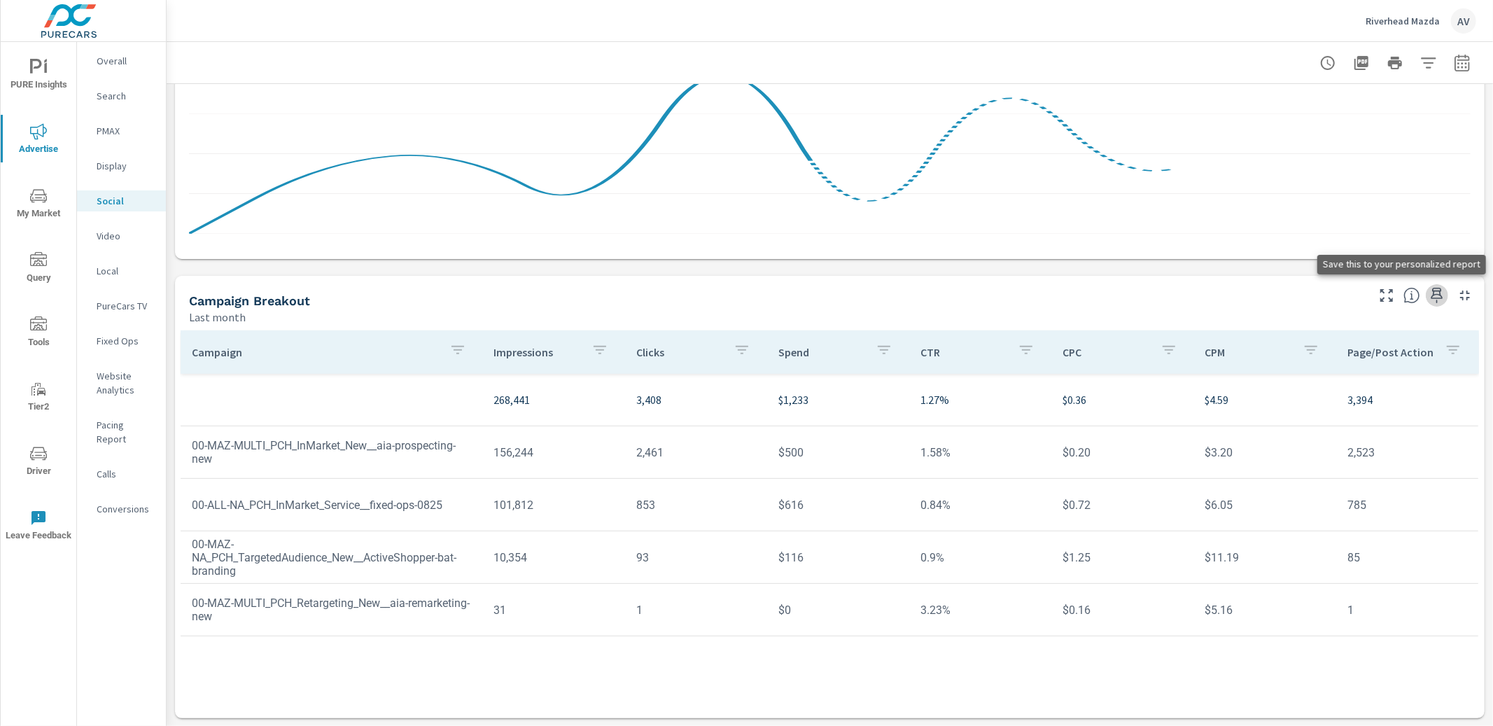
click at [1429, 294] on icon "button" at bounding box center [1436, 295] width 17 height 17
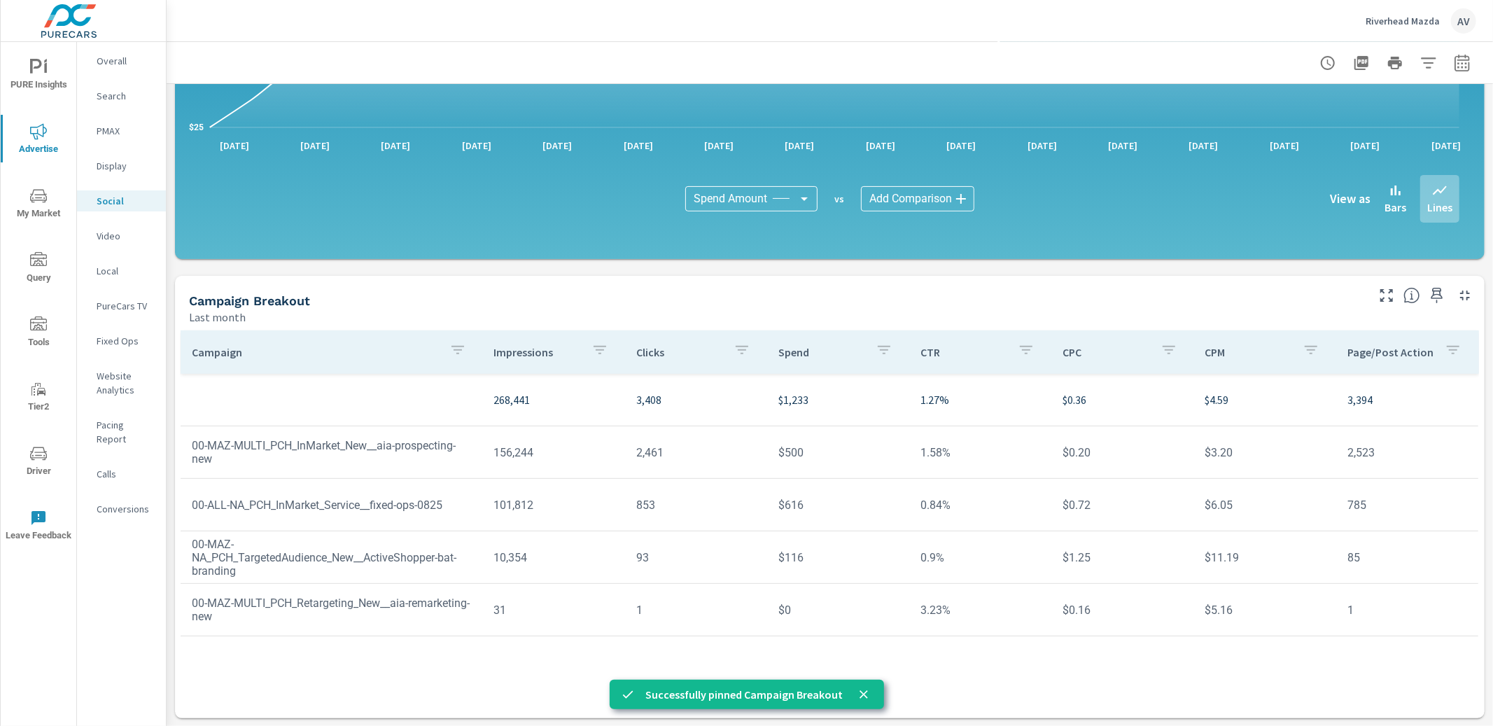
click at [110, 238] on p "Video" at bounding box center [126, 236] width 58 height 14
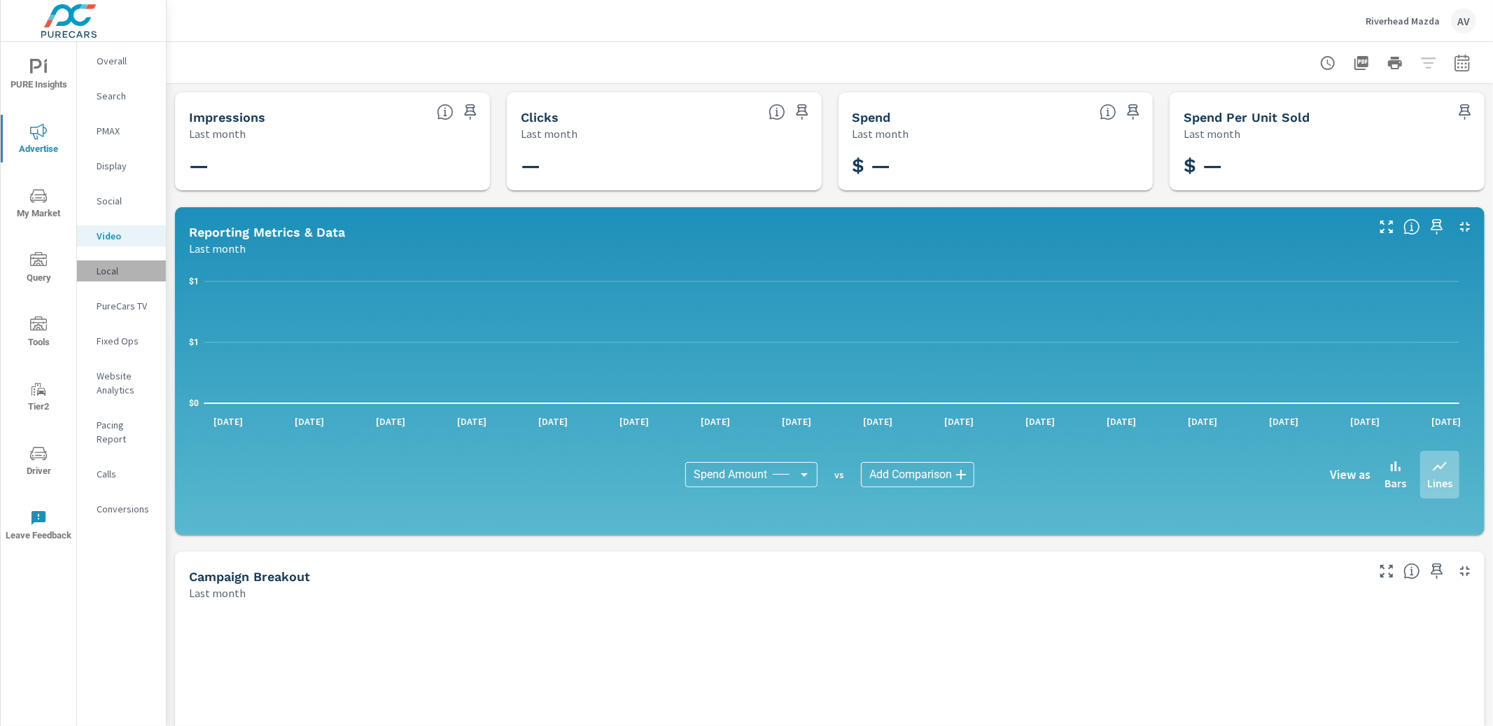
click at [125, 276] on p "Local" at bounding box center [126, 271] width 58 height 14
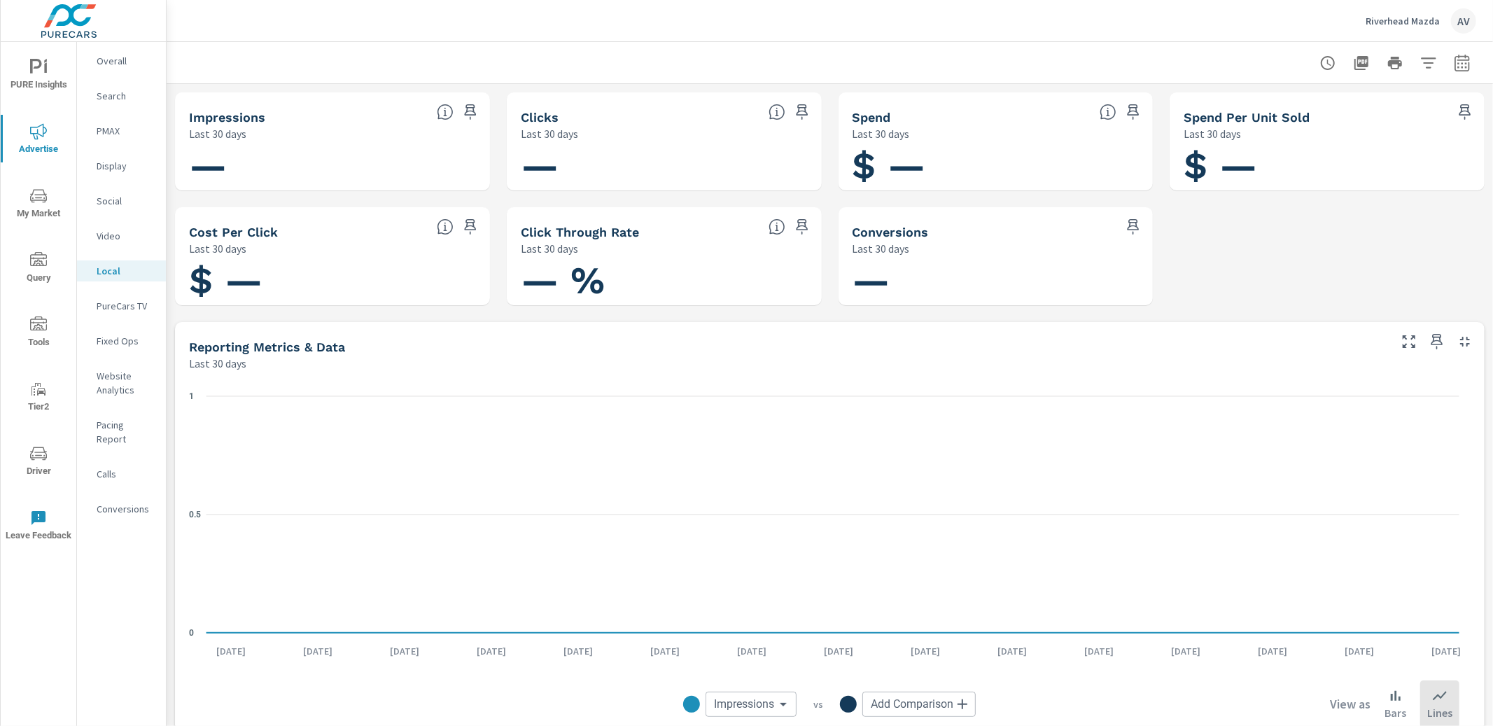
click at [133, 305] on p "PureCars TV" at bounding box center [126, 306] width 58 height 14
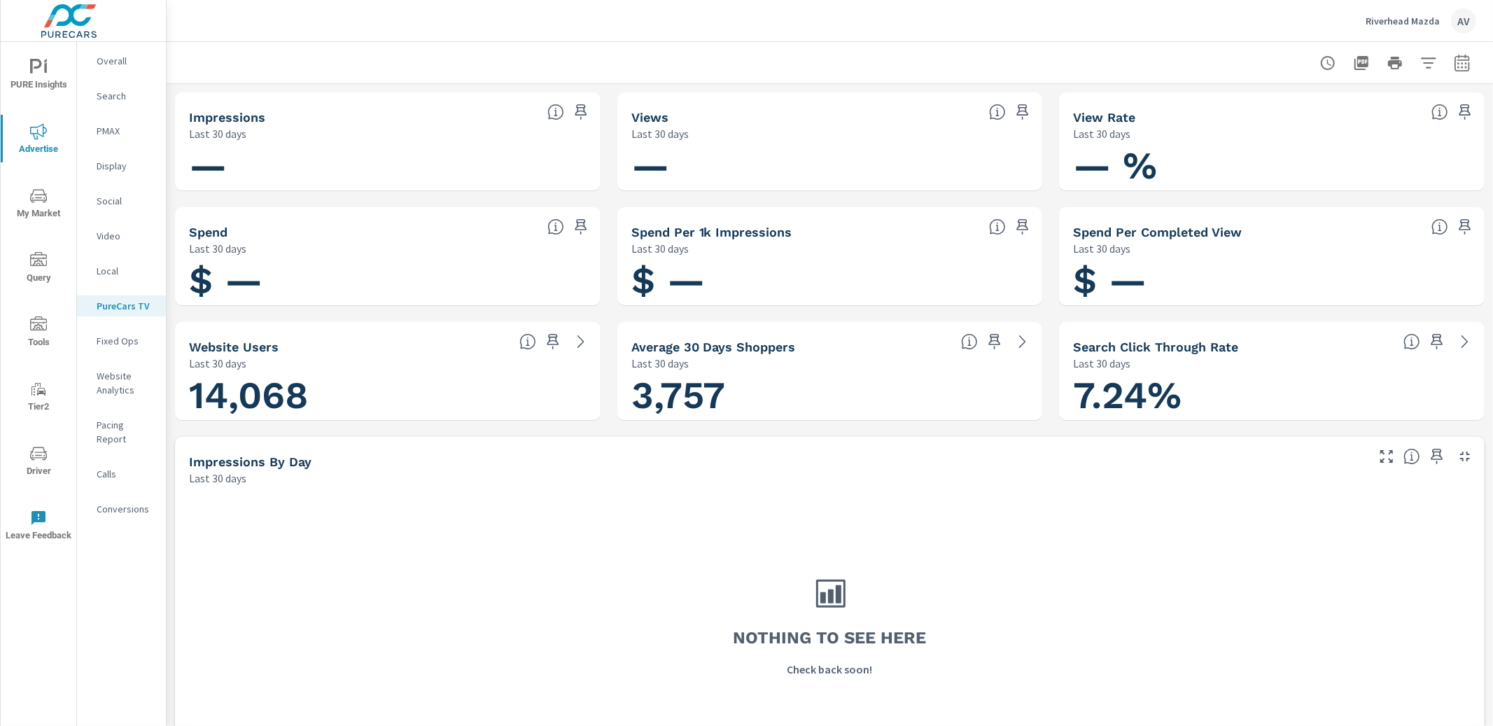
click at [130, 342] on p "Fixed Ops" at bounding box center [126, 341] width 58 height 14
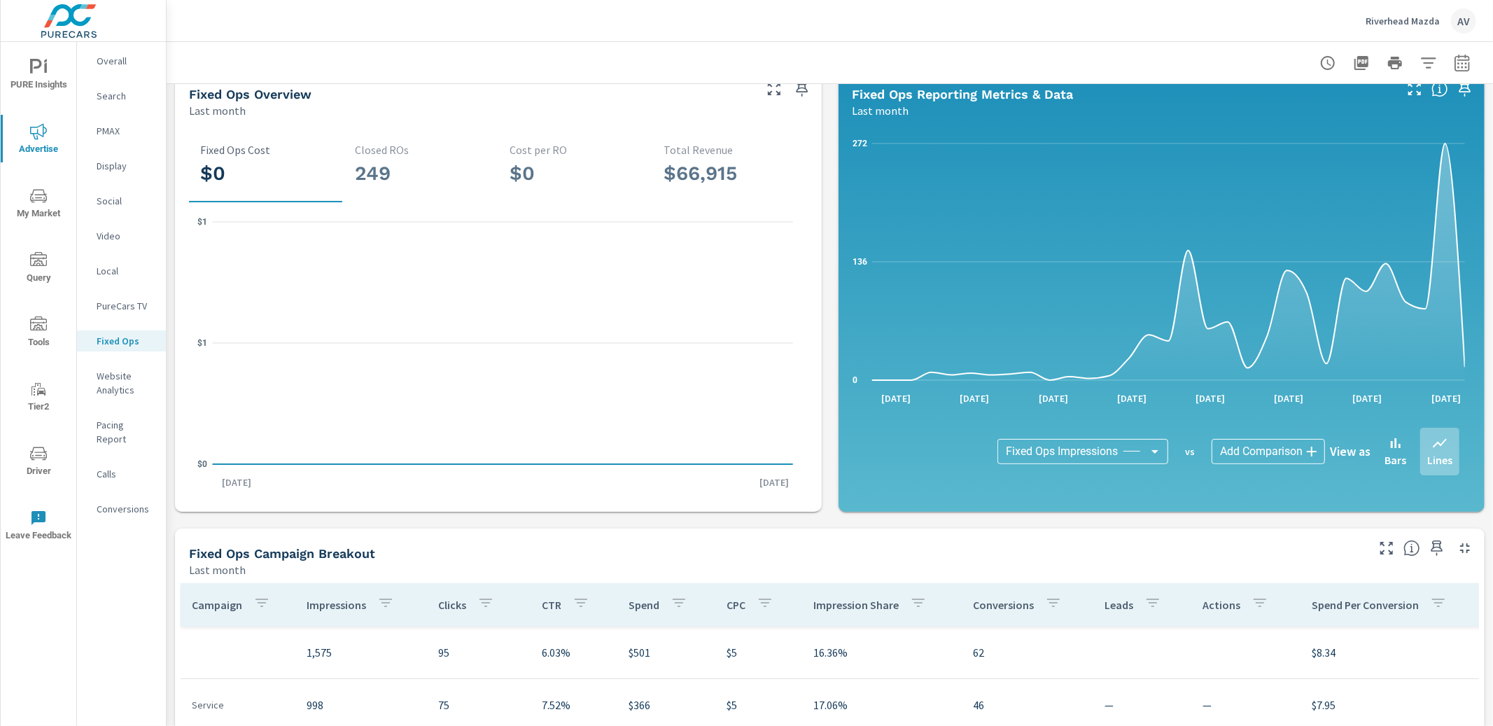
scroll to position [390, 0]
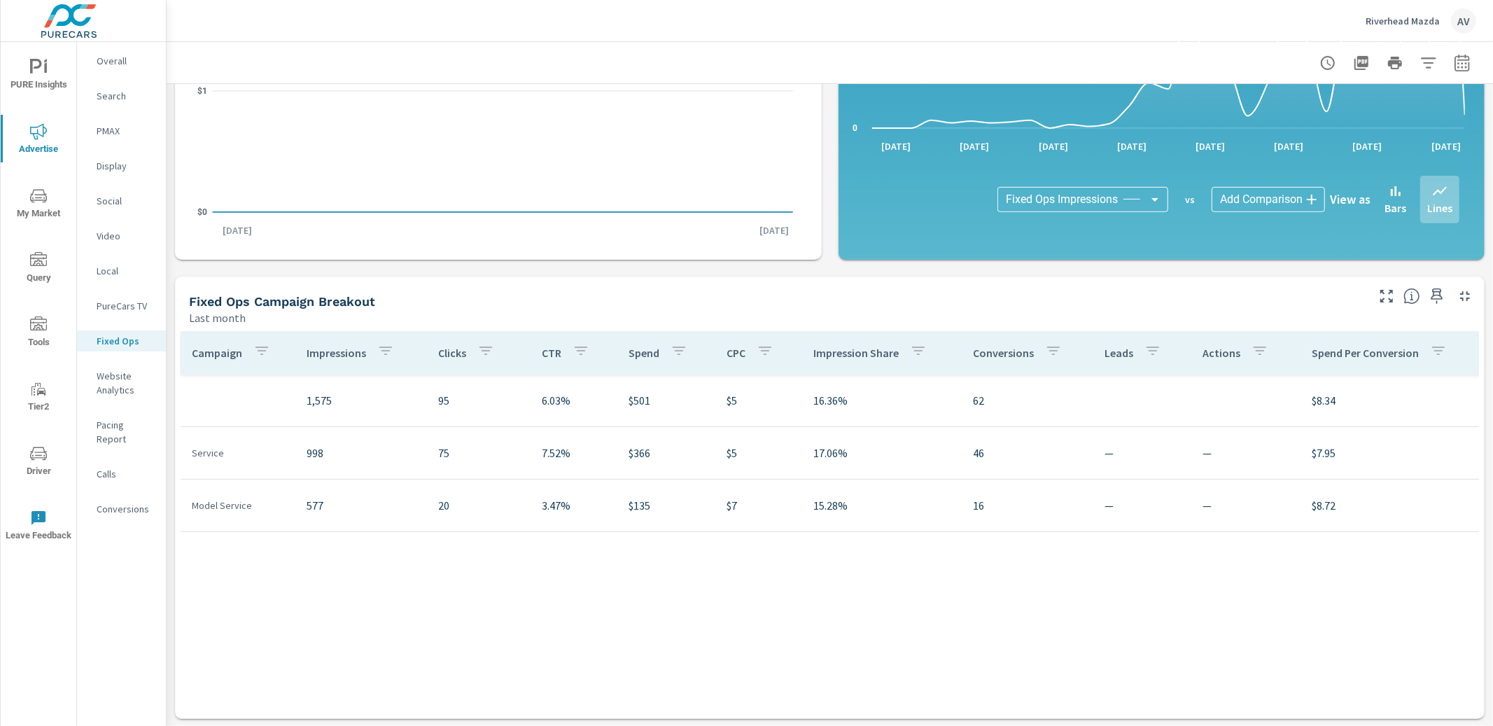
click at [928, 309] on div "Last month" at bounding box center [776, 317] width 1175 height 17
click at [1431, 294] on icon "button" at bounding box center [1437, 295] width 12 height 15
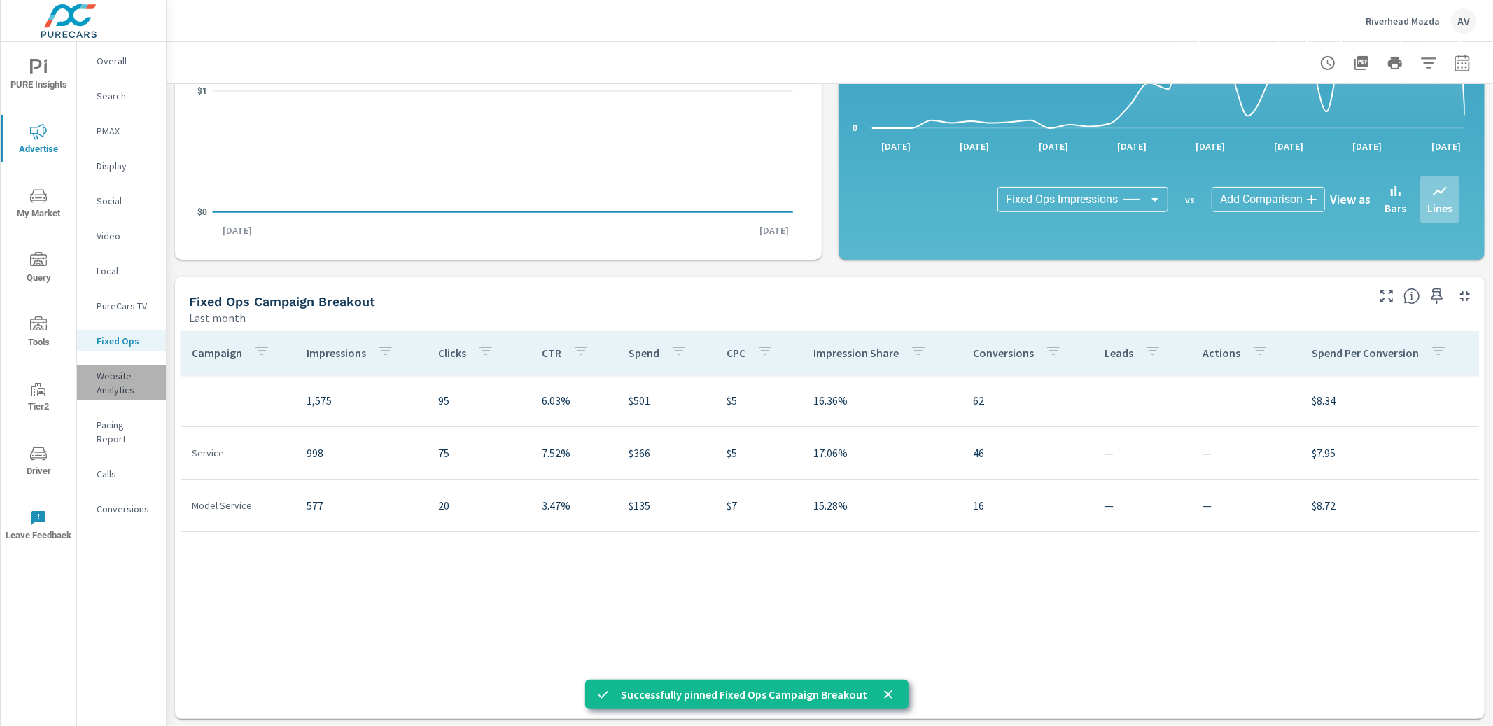
click at [99, 390] on p "Website Analytics" at bounding box center [126, 383] width 58 height 28
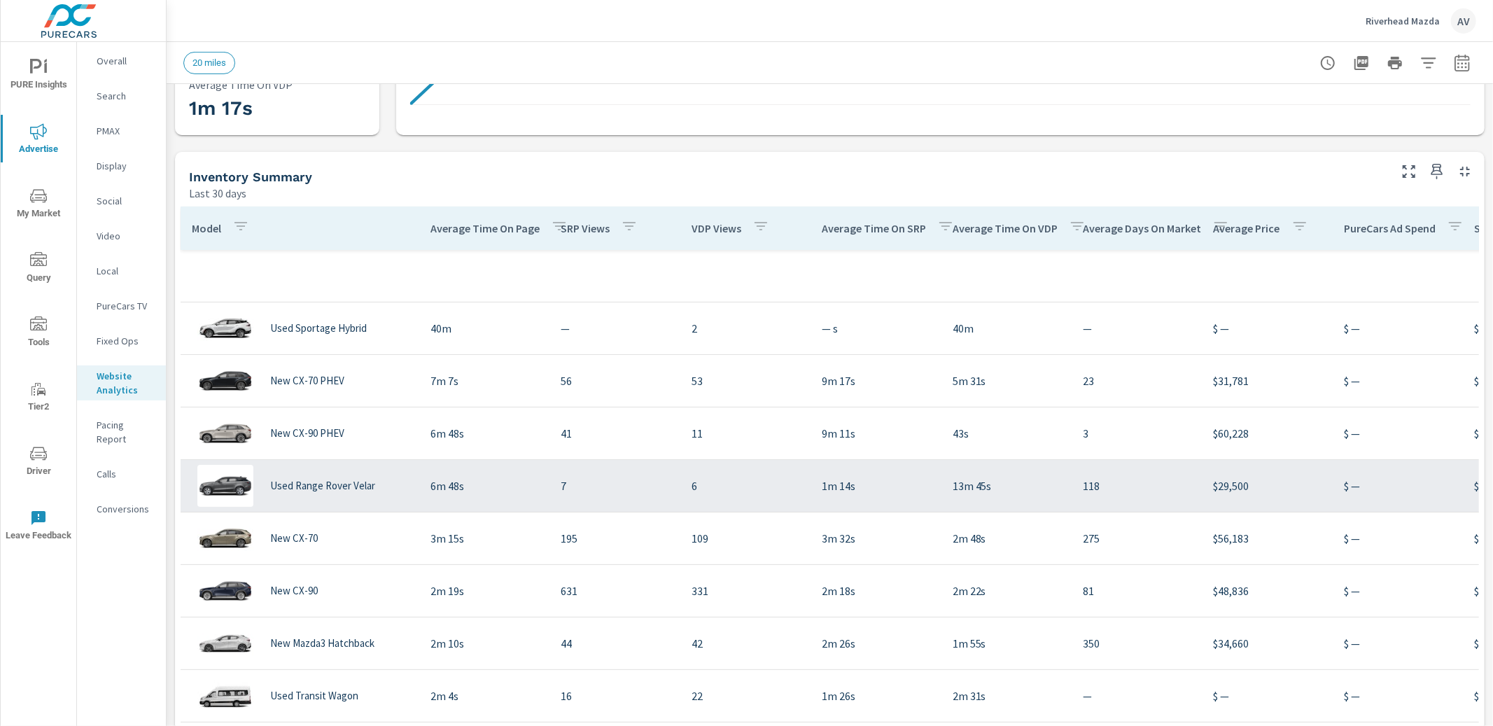
scroll to position [403, 0]
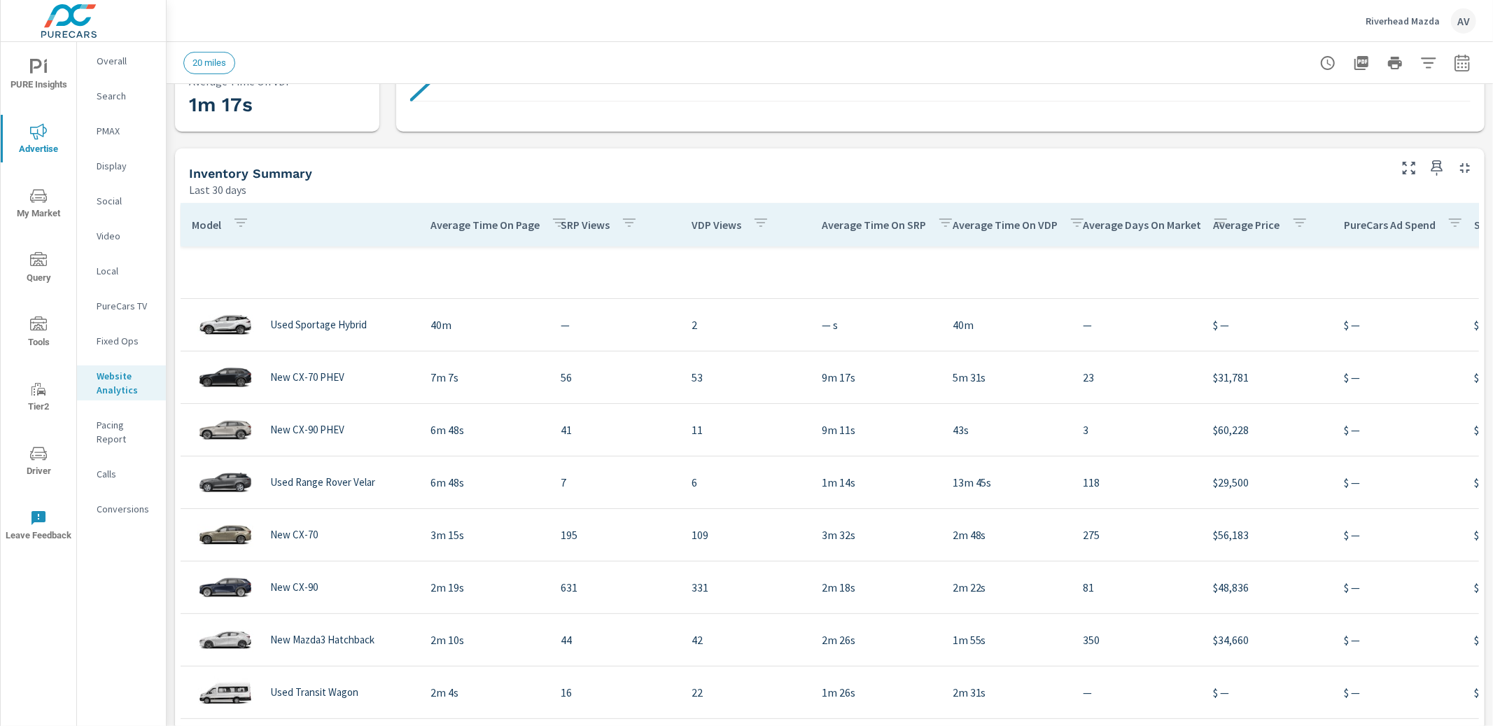
click at [10, 77] on span "PURE Insights" at bounding box center [38, 76] width 67 height 34
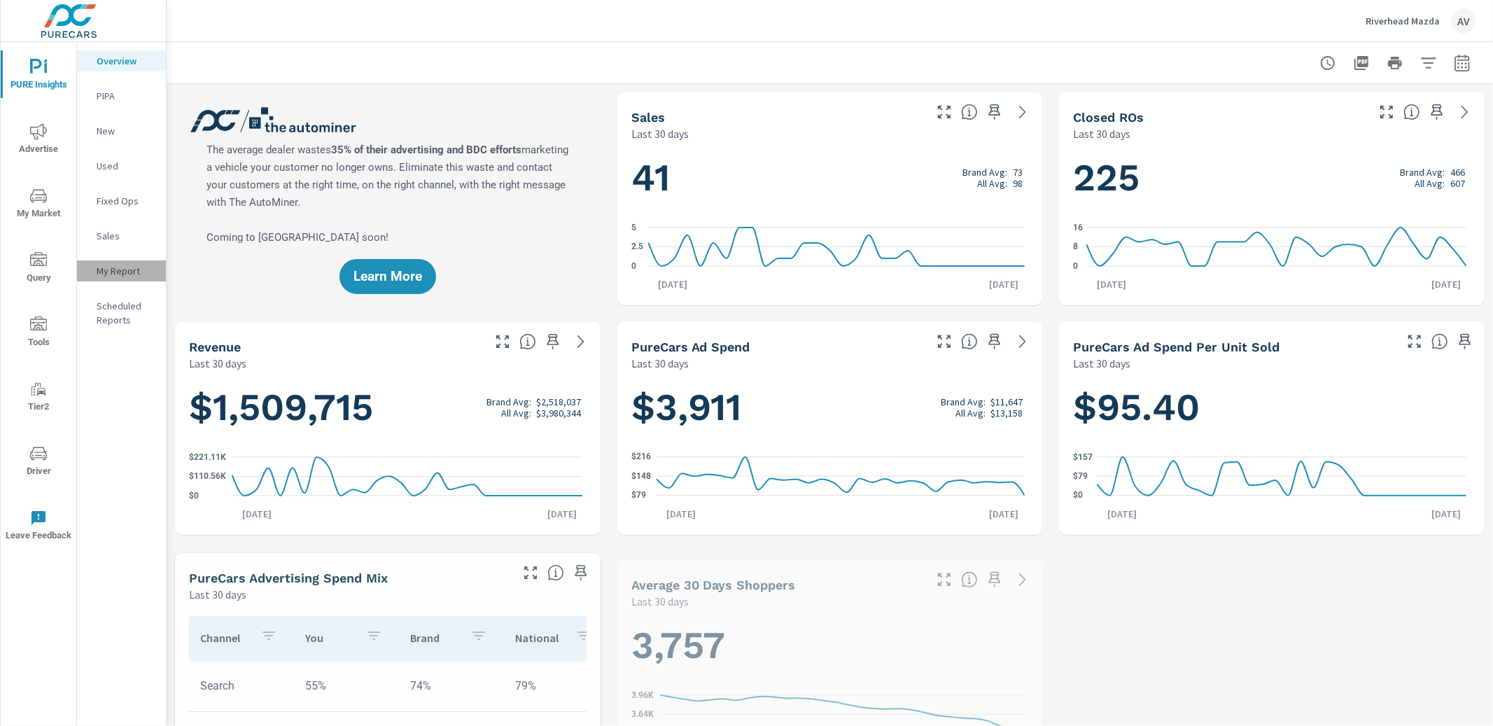
click at [122, 275] on p "My Report" at bounding box center [126, 271] width 58 height 14
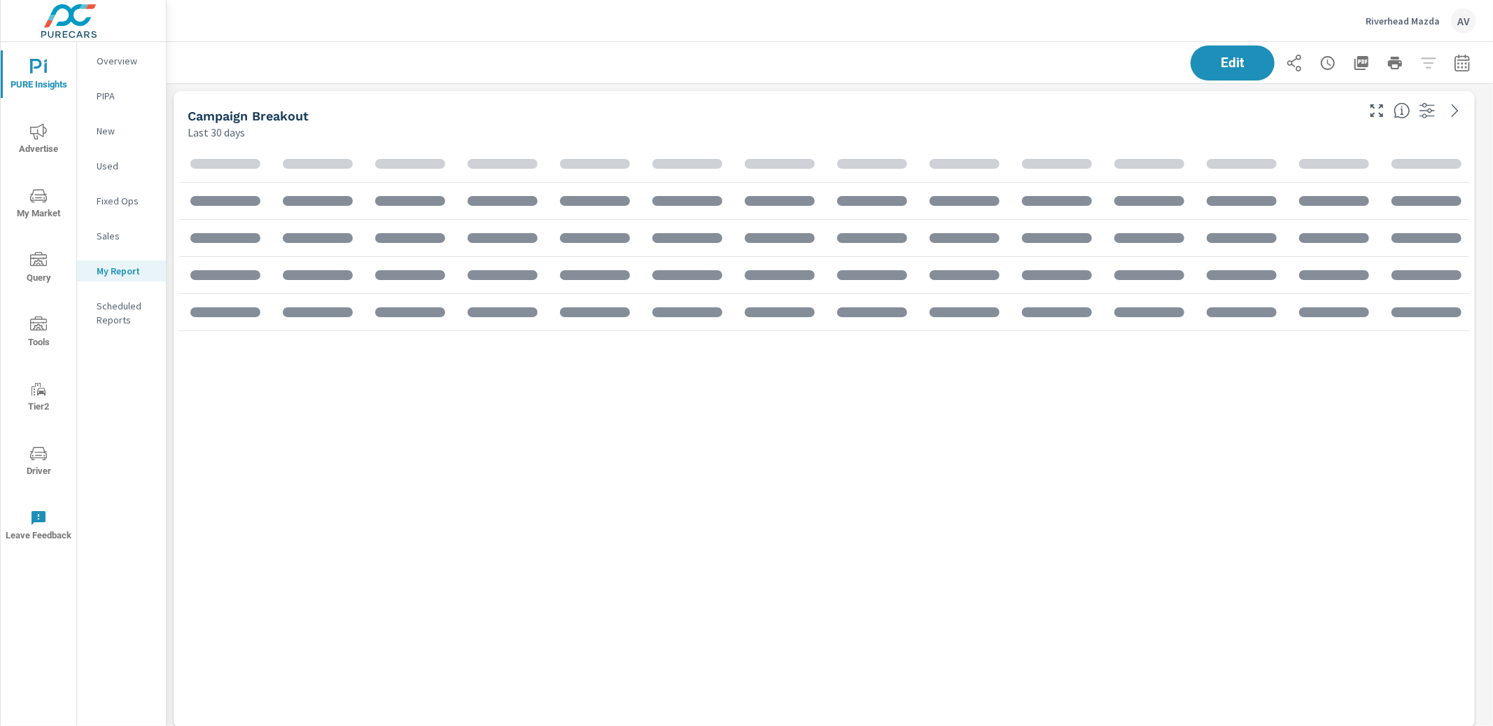
scroll to position [2607, 1339]
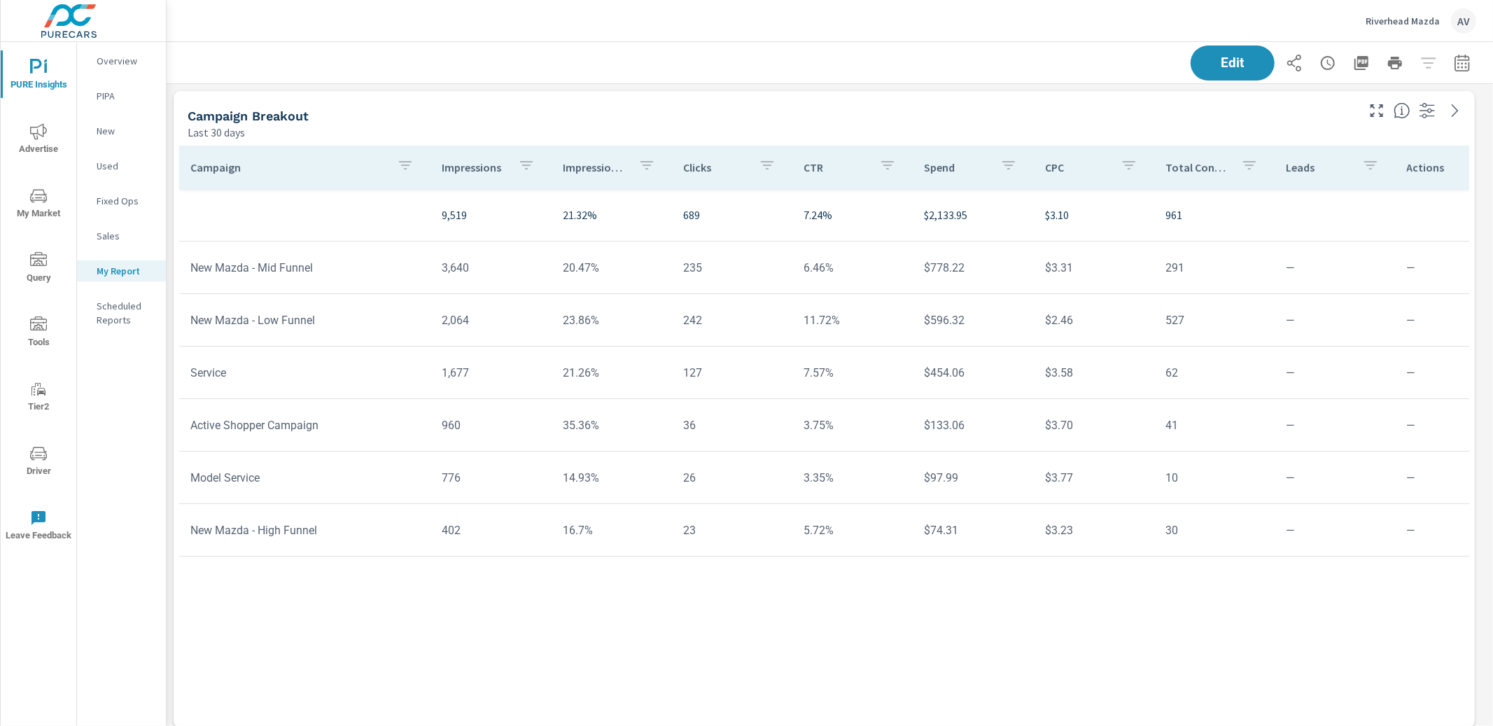
scroll to position [2607, 1339]
click at [1319, 60] on icon "button" at bounding box center [1327, 63] width 17 height 17
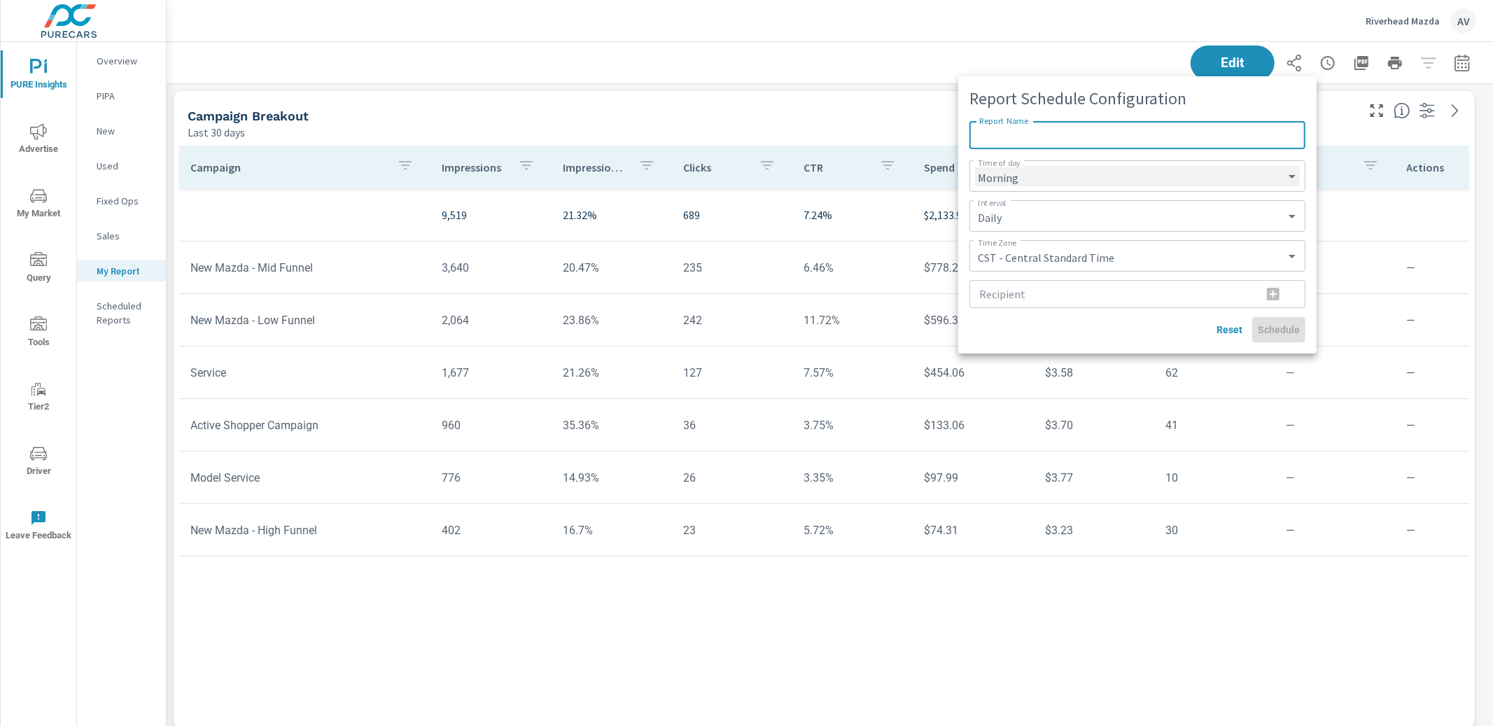
click at [1117, 177] on select "Morning Afternoon Evening" at bounding box center [1137, 176] width 325 height 20
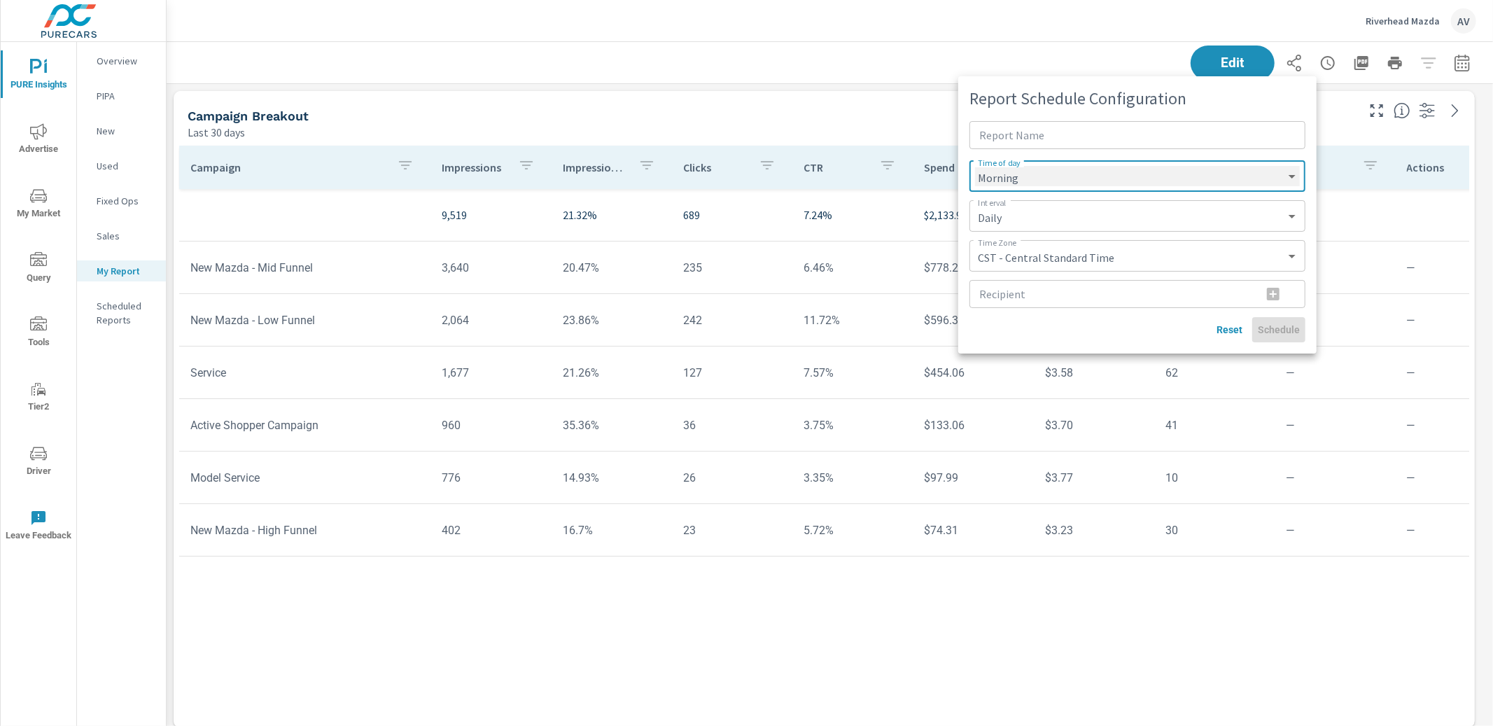
click at [975, 166] on select "Morning Afternoon Evening" at bounding box center [1137, 176] width 325 height 20
click at [1098, 215] on select "Daily Weekly Monthly" at bounding box center [1137, 216] width 325 height 20
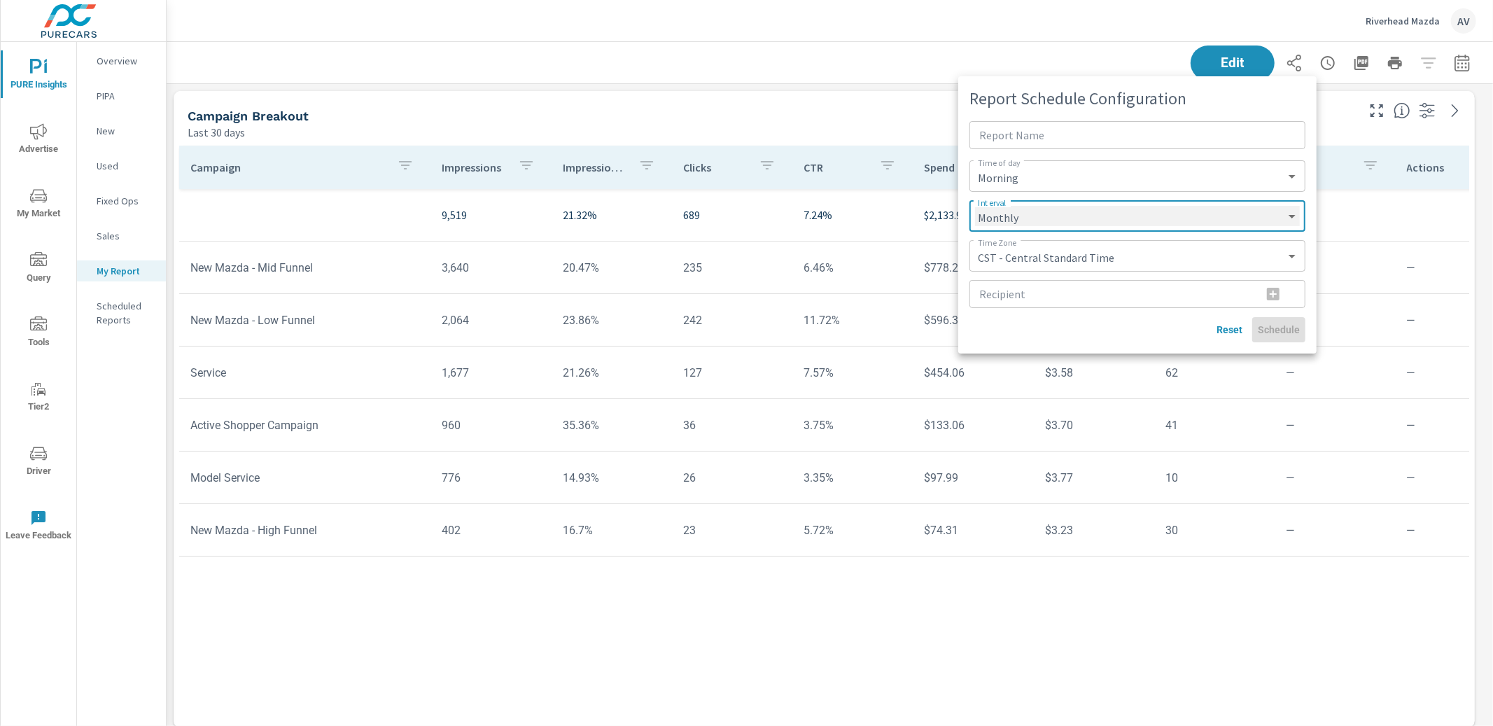
click at [975, 206] on select "Daily Weekly Monthly" at bounding box center [1137, 216] width 325 height 20
select select "Monthly"
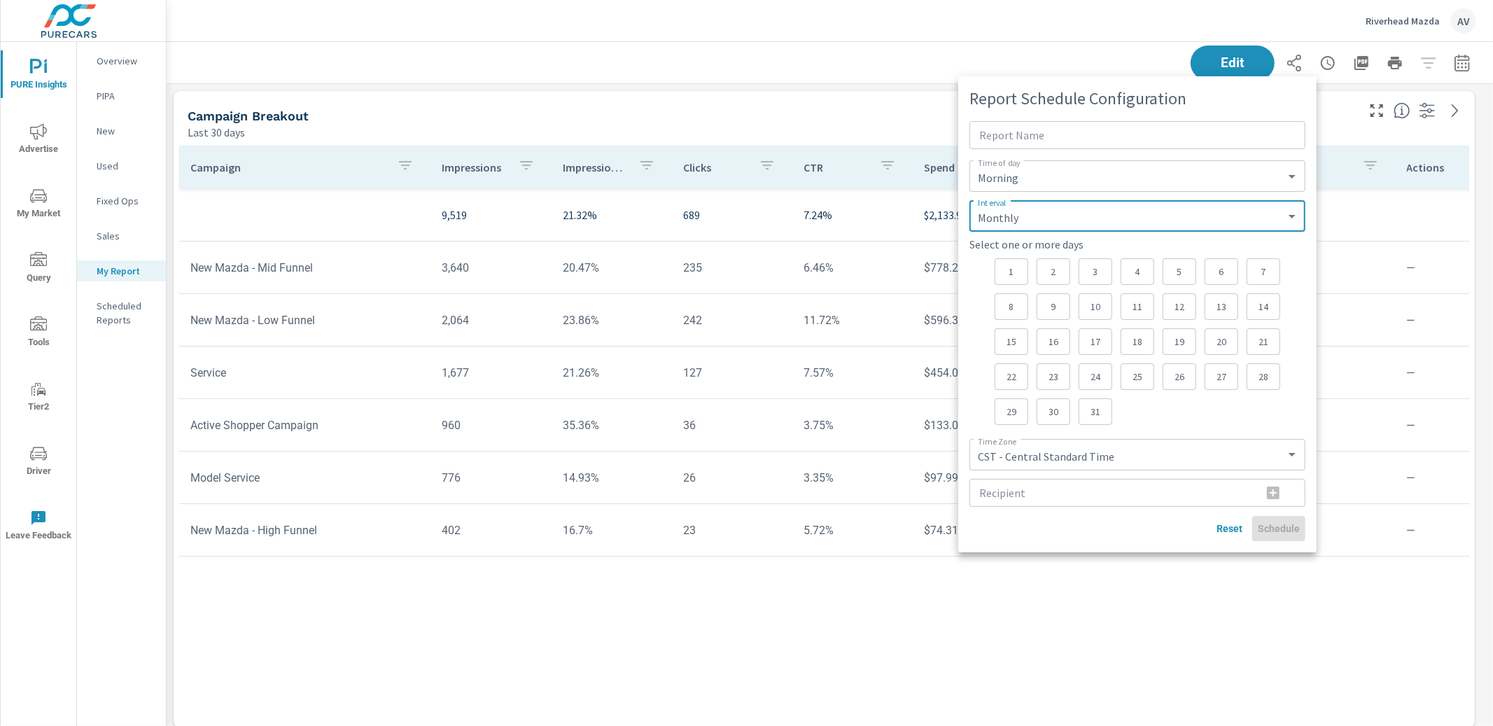
click at [1060, 375] on div "23" at bounding box center [1053, 376] width 34 height 27
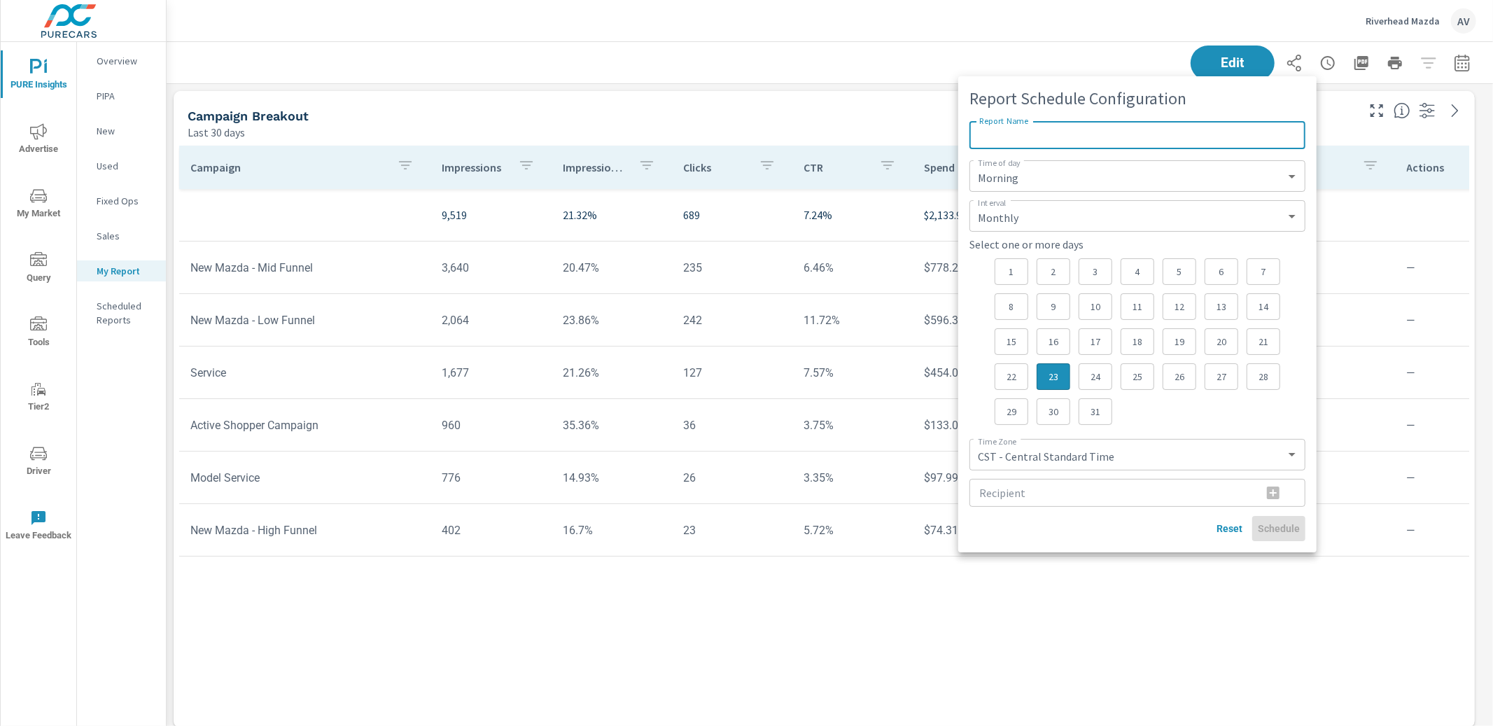
click at [1006, 129] on input "Report Name" at bounding box center [1137, 135] width 336 height 28
click at [1067, 134] on input "Riverhead Mazda - Monthly report" at bounding box center [1137, 135] width 336 height 28
click at [1157, 137] on input "Riverhead Mazda - PureCars Monthly report" at bounding box center [1137, 135] width 336 height 28
type input "Riverhead Mazda - PureCars Monthly Report"
click at [1158, 457] on select "CST - Central Standard Time CDT - Central Daylight Time EST - Eastern Standard …" at bounding box center [1137, 454] width 325 height 20
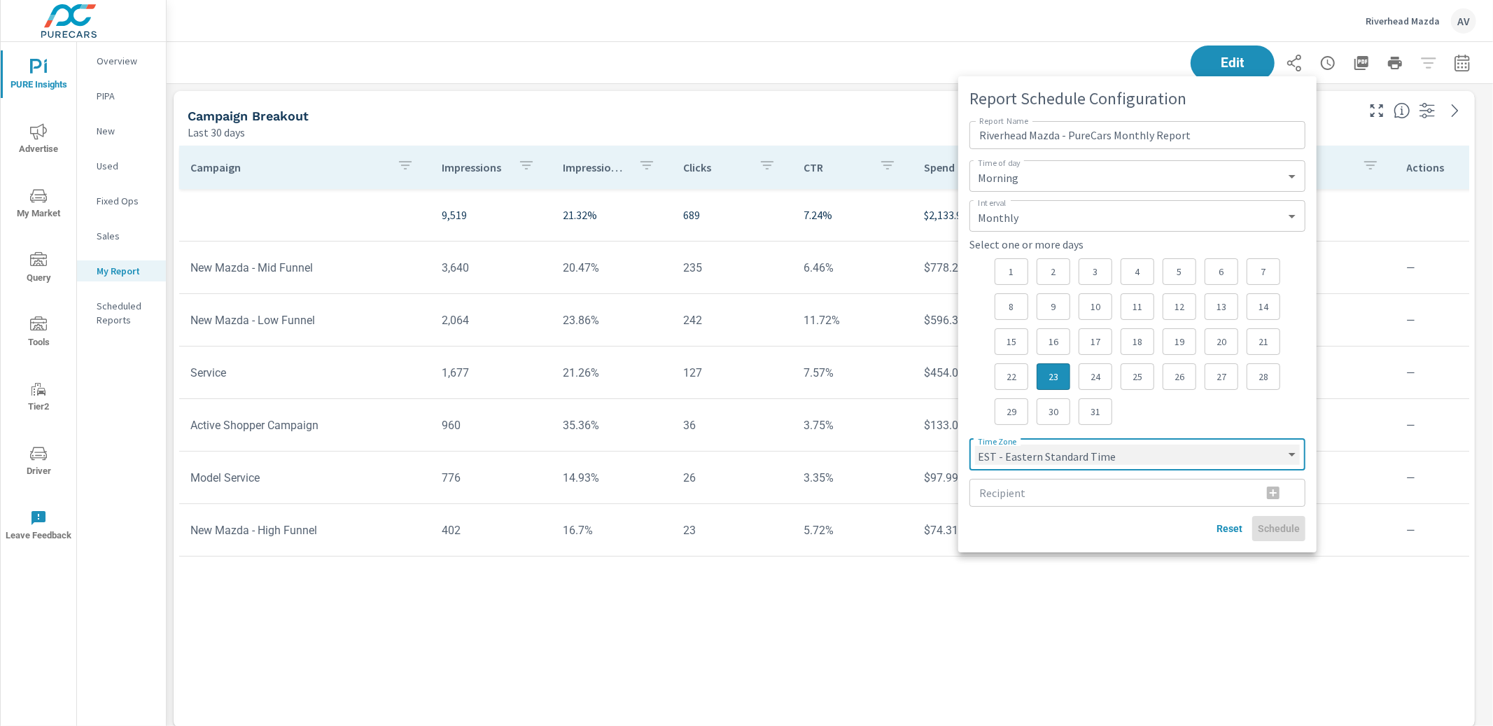
click at [975, 444] on select "CST - Central Standard Time CDT - Central Daylight Time EST - Eastern Standard …" at bounding box center [1137, 454] width 325 height 20
select select "EST"
click at [1169, 428] on div "1 2 3 4 5 6 7 8 9 10 11 12 13 14 15 16 17 18 19 20 21 22 23 24 25 26 27 28 29 3…" at bounding box center [1137, 345] width 336 height 175
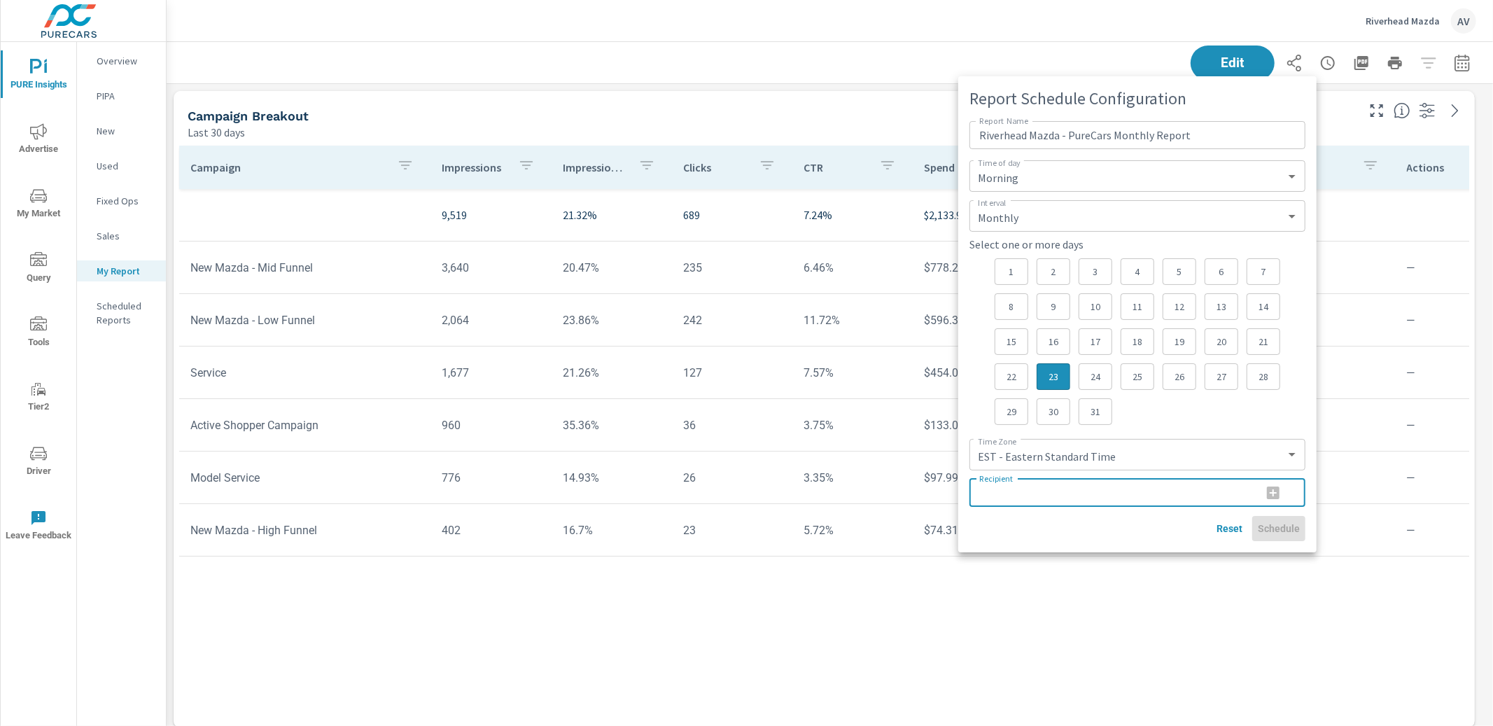
click at [1069, 495] on input "Recipient" at bounding box center [1109, 493] width 281 height 28
click at [1276, 493] on div "Recipient" at bounding box center [1137, 493] width 336 height 28
click at [1123, 500] on input "Recipient" at bounding box center [1109, 493] width 281 height 28
type input "[EMAIL_ADDRESS][DOMAIN_NAME]"
click at [1129, 528] on div "Reset Schedule" at bounding box center [1137, 528] width 336 height 25
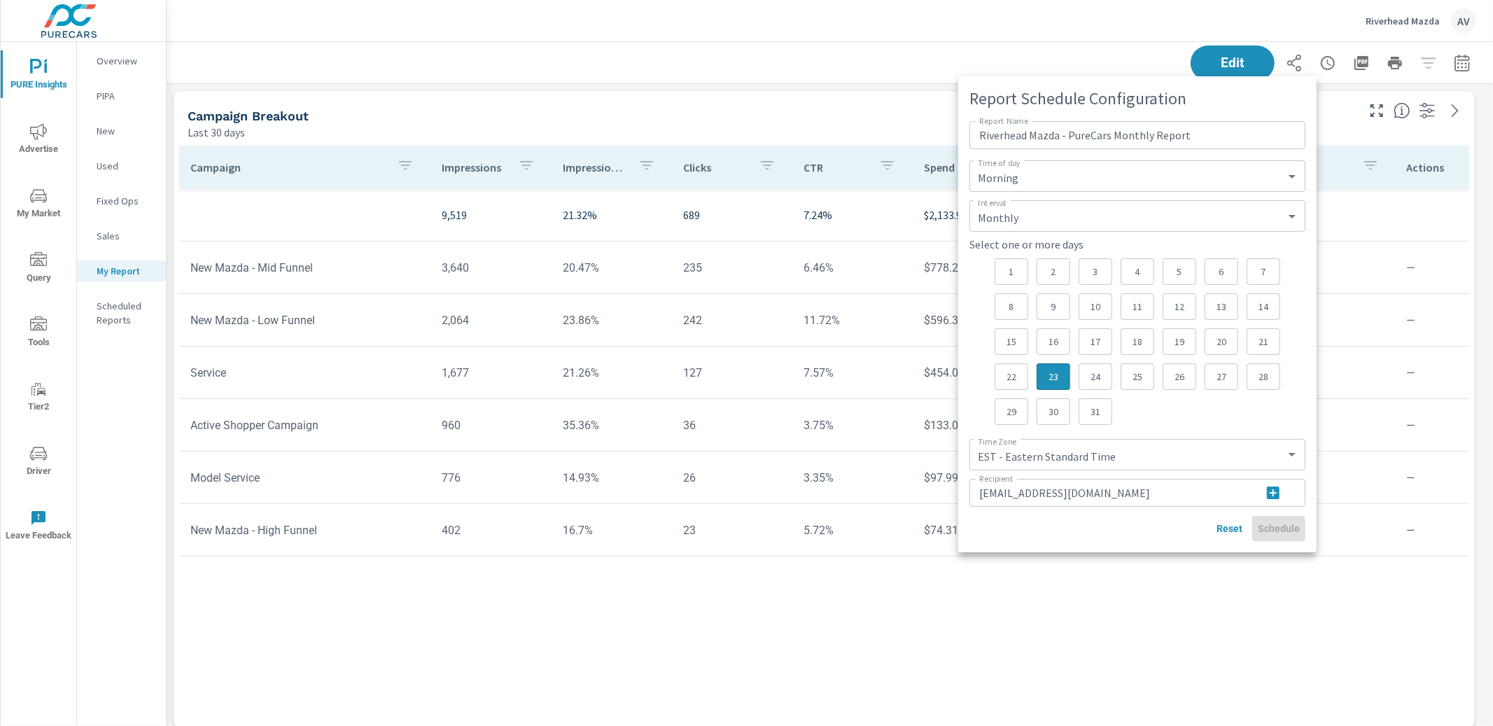
drag, startPoint x: 1134, startPoint y: 489, endPoint x: 1164, endPoint y: 487, distance: 30.2
click at [1134, 489] on input "[EMAIL_ADDRESS][DOMAIN_NAME]" at bounding box center [1109, 493] width 281 height 28
click at [1266, 487] on icon "button" at bounding box center [1273, 492] width 17 height 17
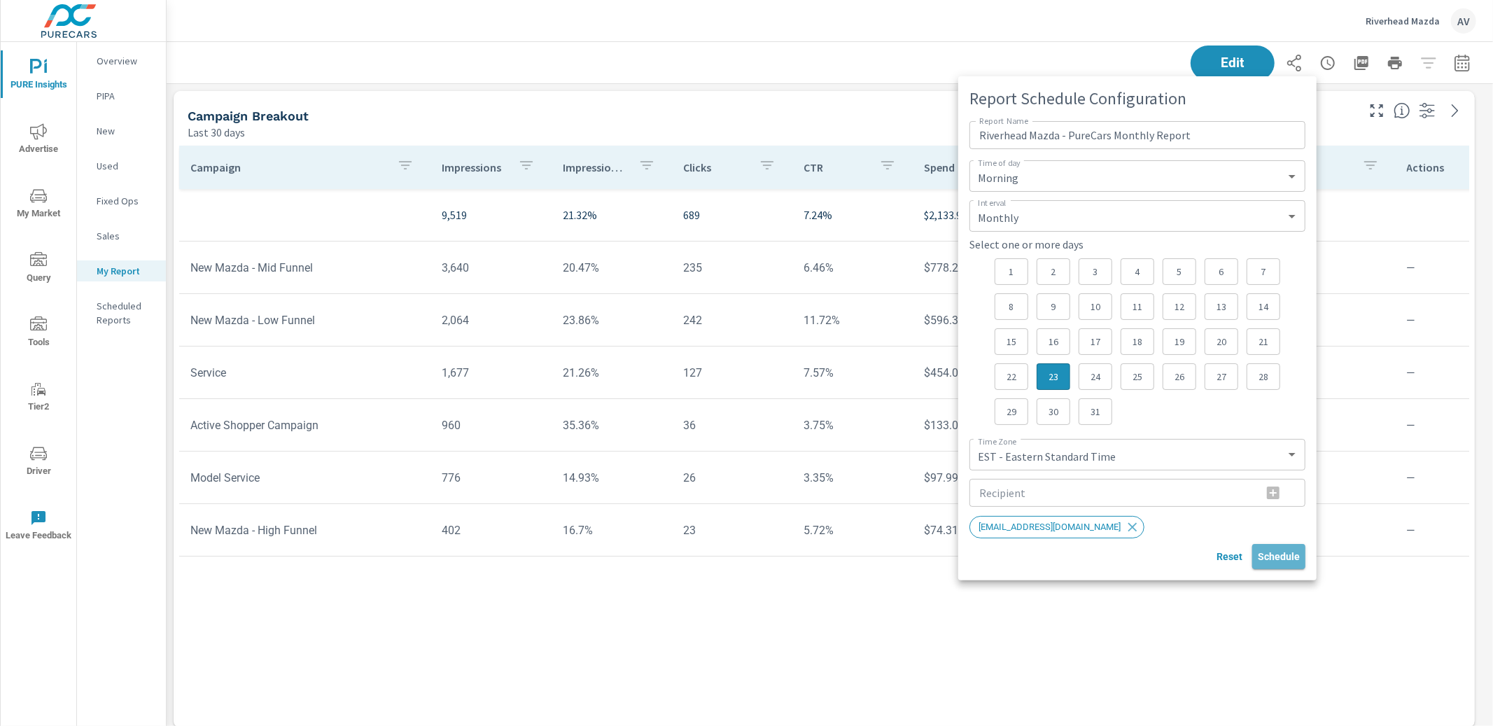
click at [1277, 559] on span "Schedule" at bounding box center [1279, 556] width 42 height 13
select select "Daily"
select select "CST"
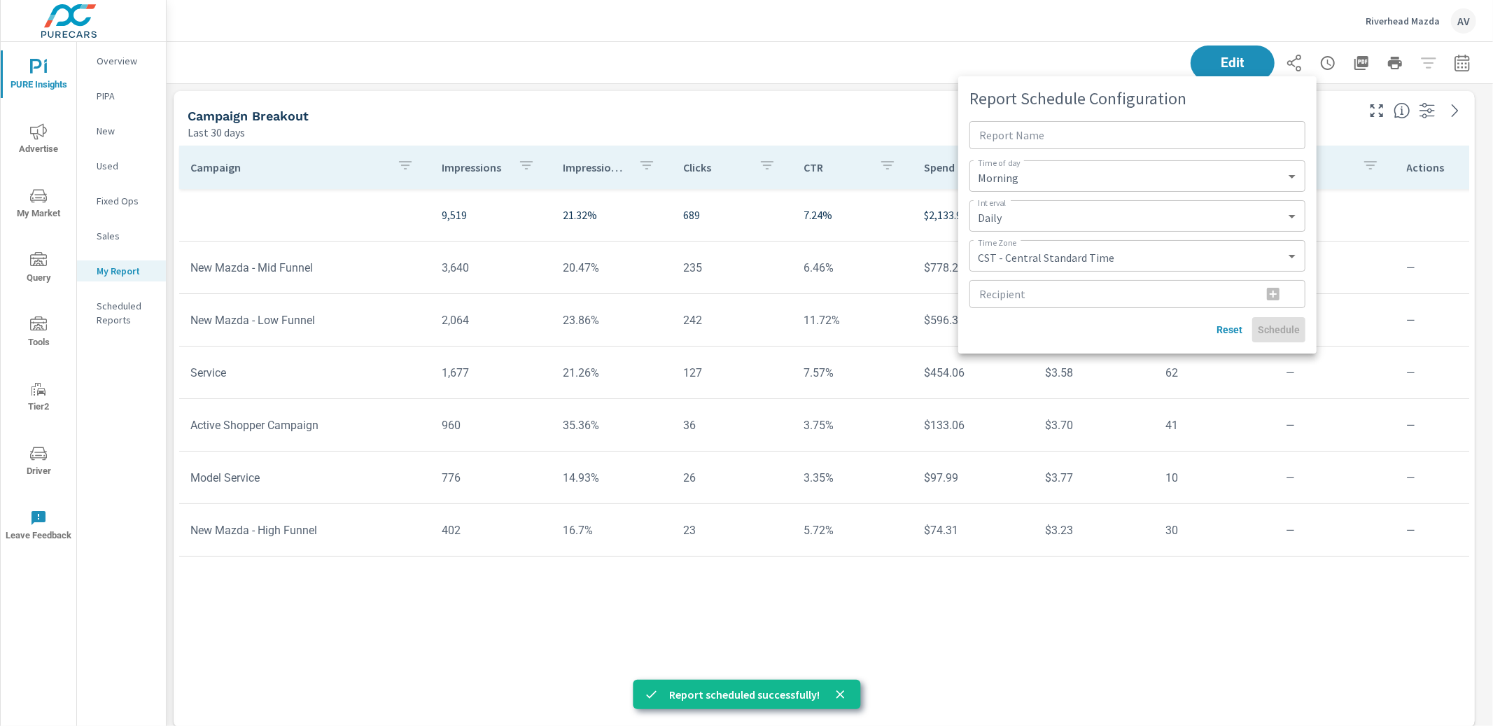
click at [612, 106] on div at bounding box center [746, 363] width 1493 height 726
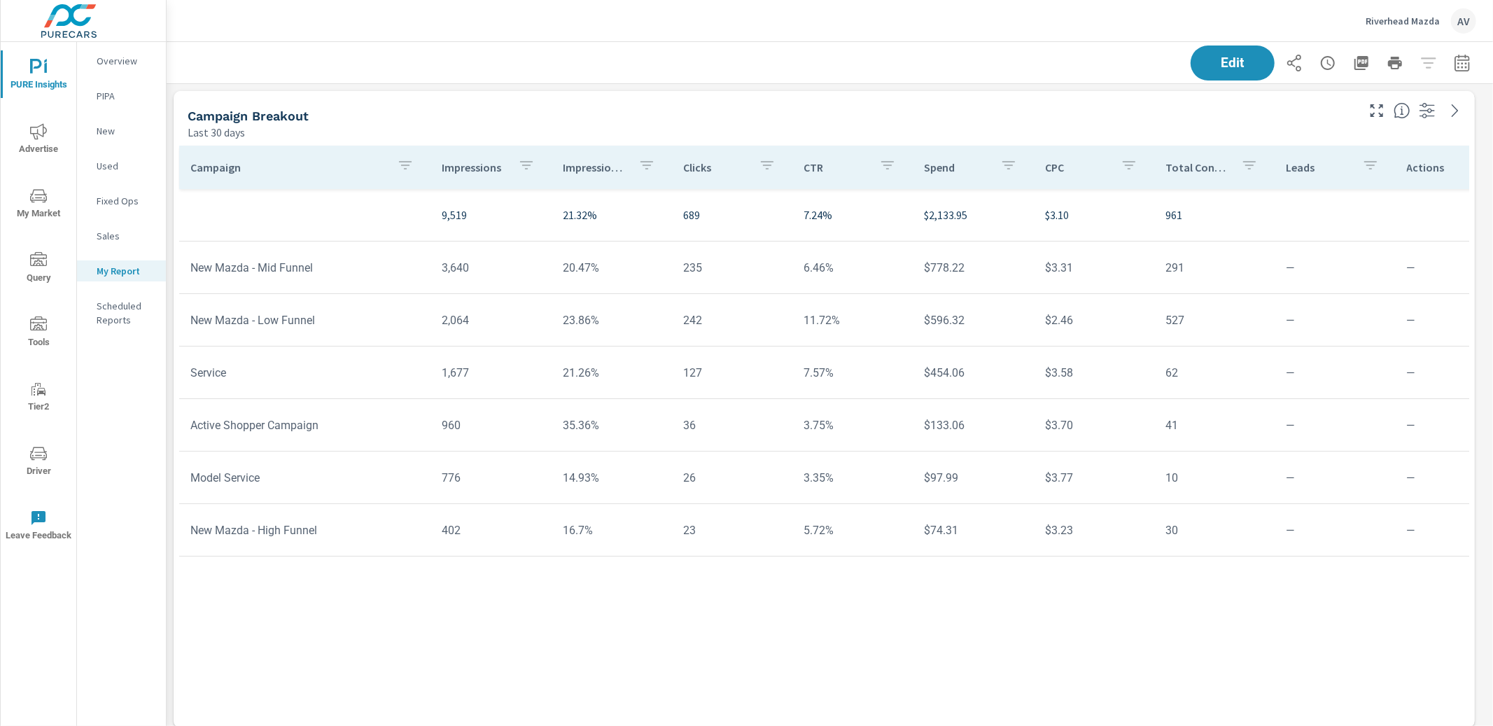
click at [558, 100] on div "Campaign Breakout Last 30 days" at bounding box center [767, 116] width 1186 height 50
click at [561, 100] on div "Campaign Breakout Last 30 days" at bounding box center [767, 116] width 1186 height 50
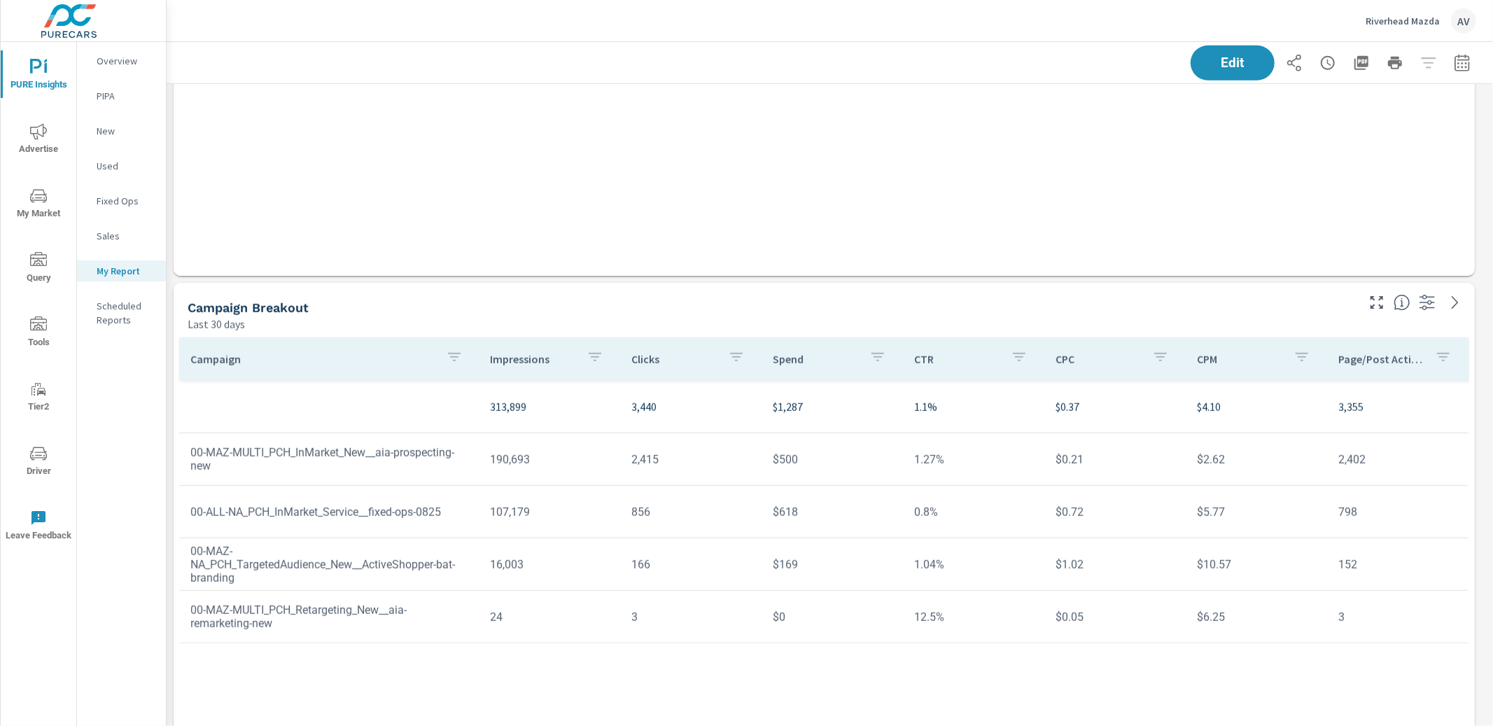
scroll to position [0, 0]
